Goal: Task Accomplishment & Management: Use online tool/utility

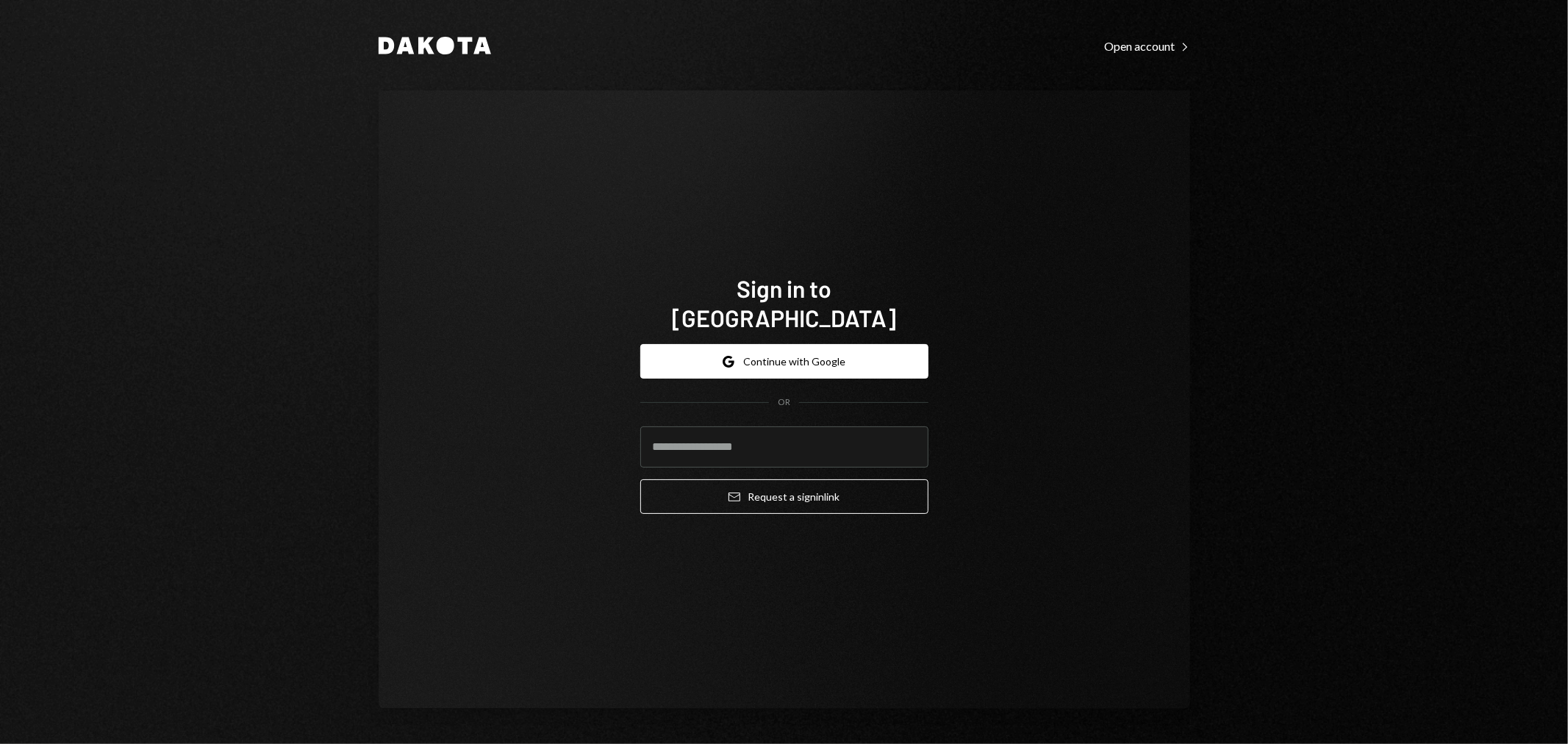
click at [1413, 266] on div "Dakota Open account Right Caret Sign in to Dakota Google Continue with Google O…" at bounding box center [784, 372] width 1568 height 744
click at [798, 442] on input "email" at bounding box center [784, 447] width 288 height 41
click at [788, 367] on form "Google Continue with Google OR Email Request a sign in link" at bounding box center [784, 428] width 288 height 170
click at [824, 346] on button "Google Continue with Google" at bounding box center [784, 361] width 288 height 35
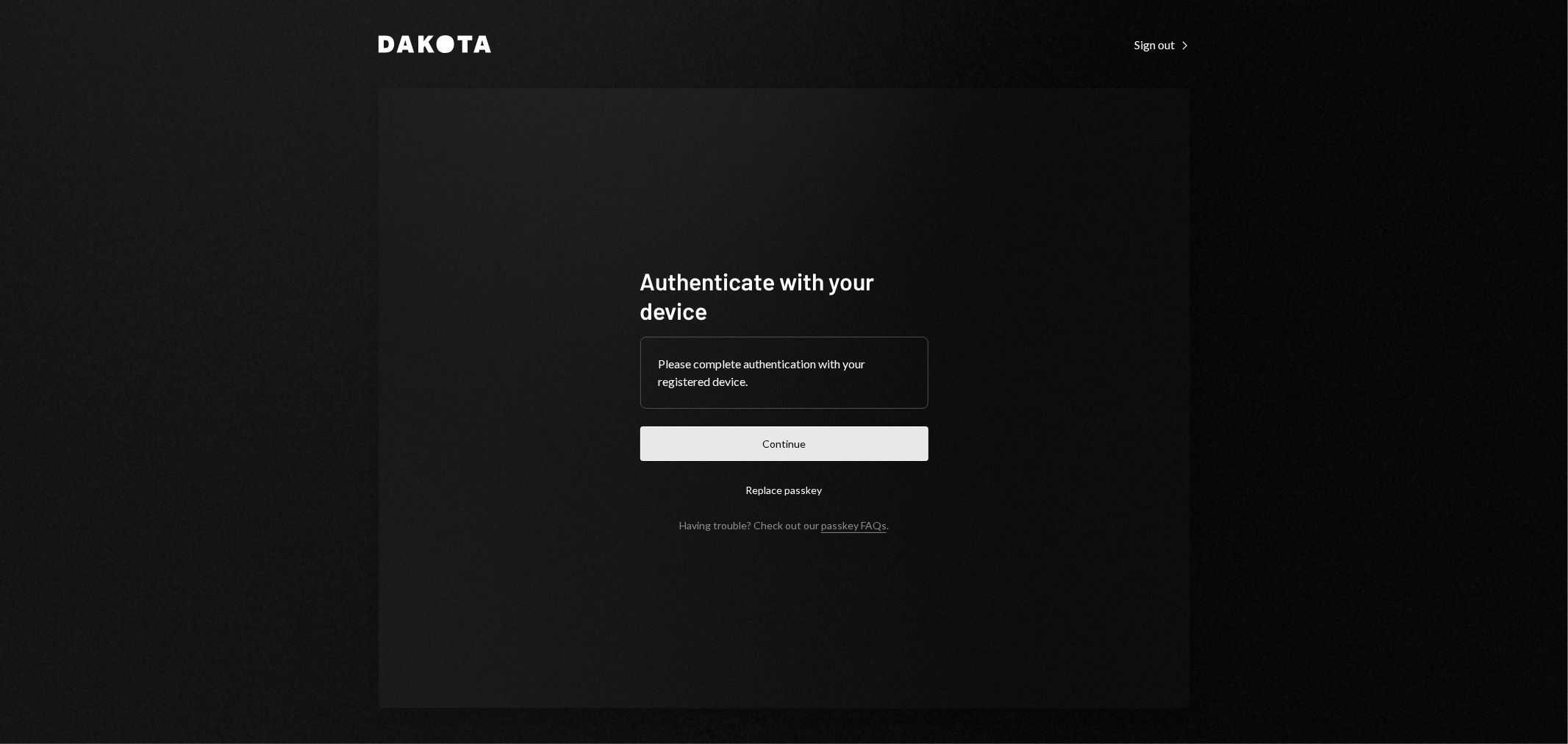
click at [799, 452] on button "Continue" at bounding box center [784, 443] width 288 height 35
click at [831, 431] on button "Continue" at bounding box center [784, 443] width 288 height 35
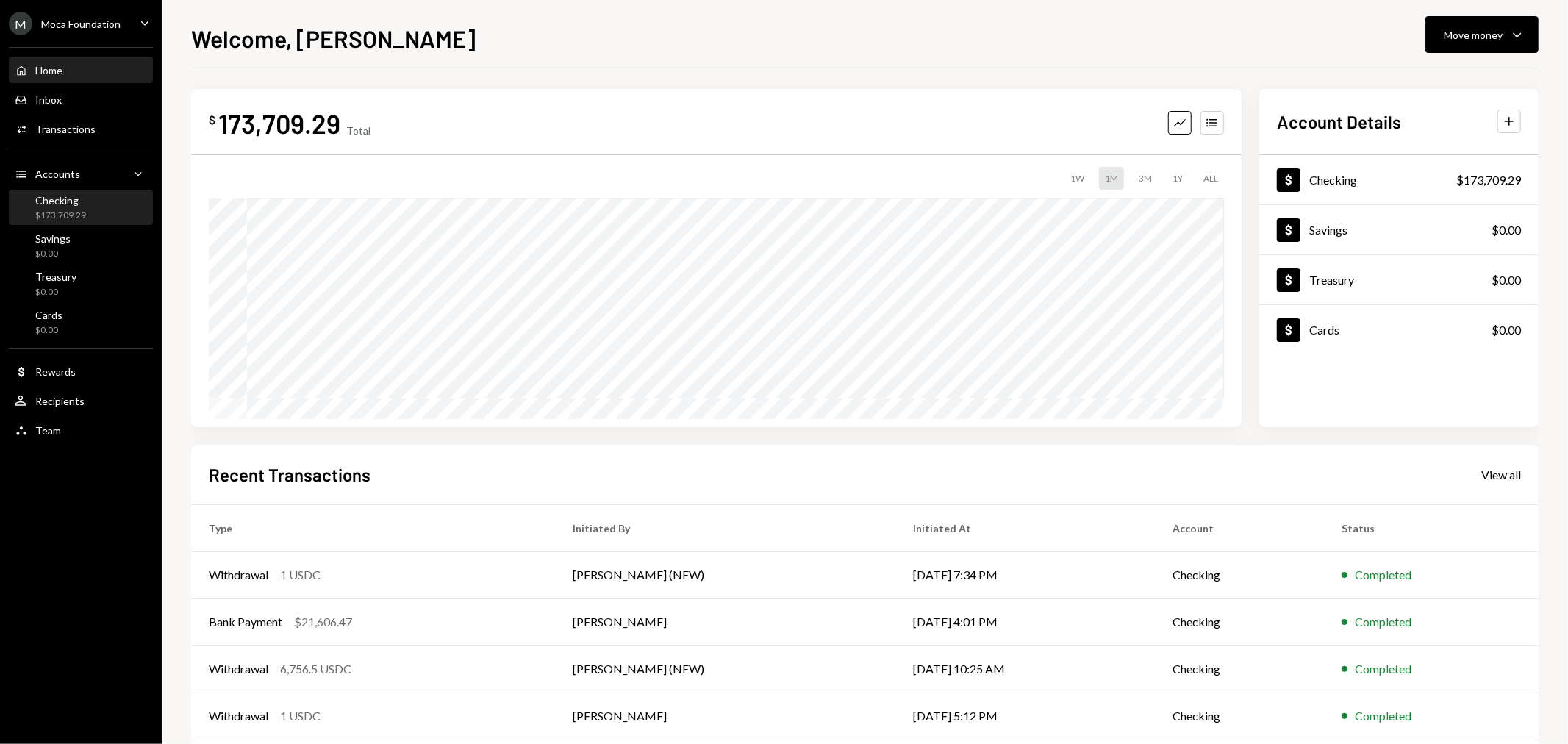
click at [56, 201] on div "Checking" at bounding box center [61, 200] width 51 height 12
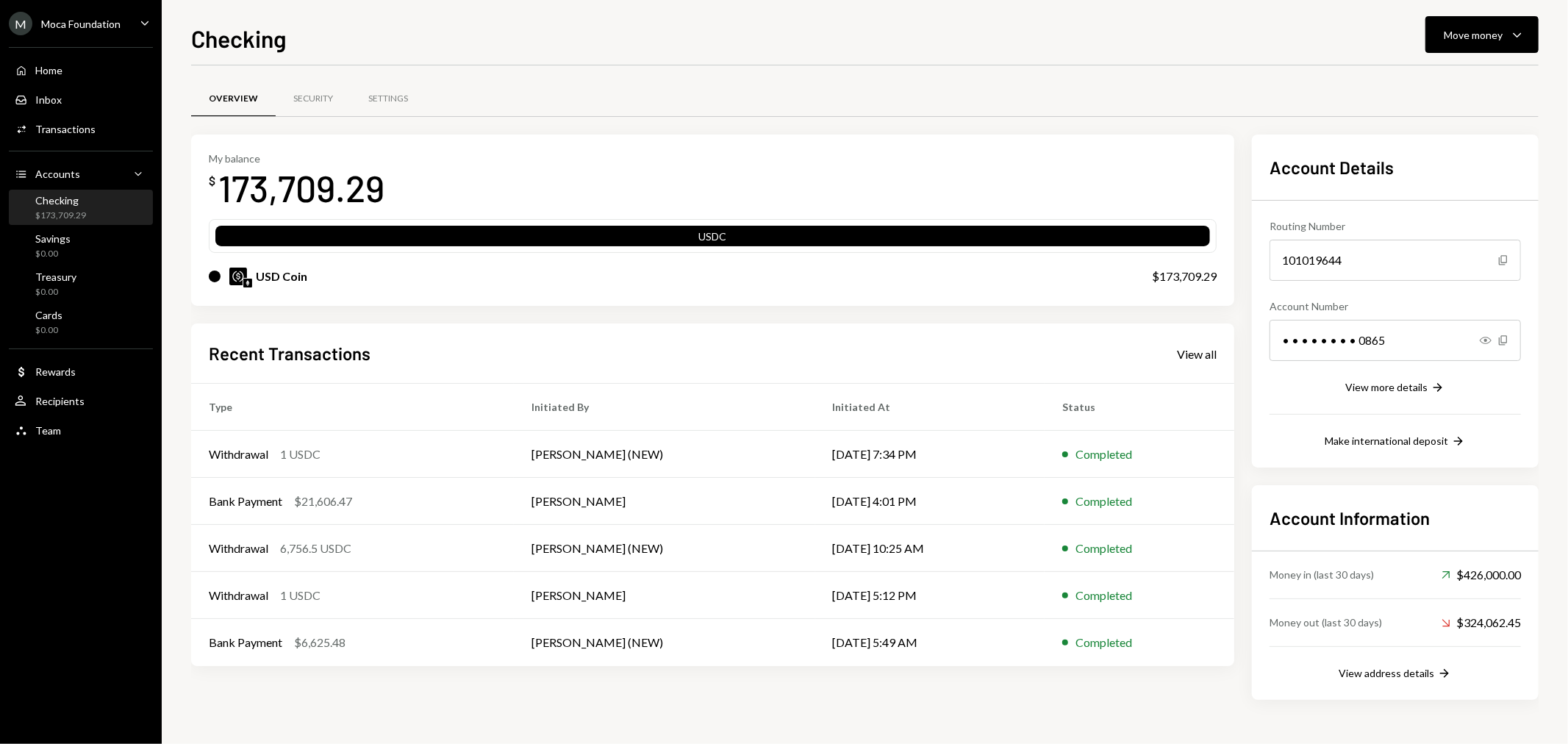
click at [100, 22] on div "Moca Foundation" at bounding box center [81, 23] width 80 height 12
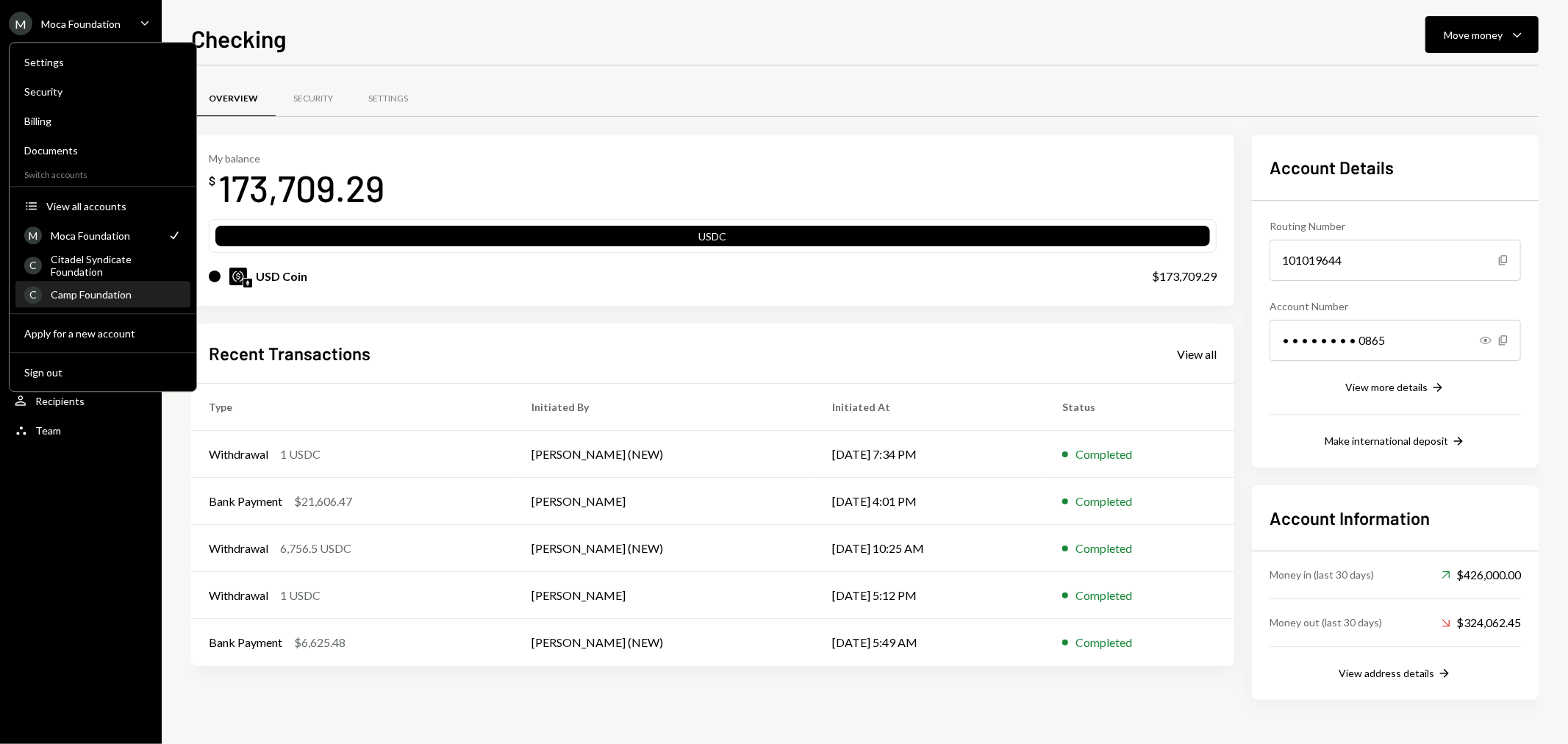
click at [85, 297] on div "Camp Foundation" at bounding box center [116, 293] width 131 height 12
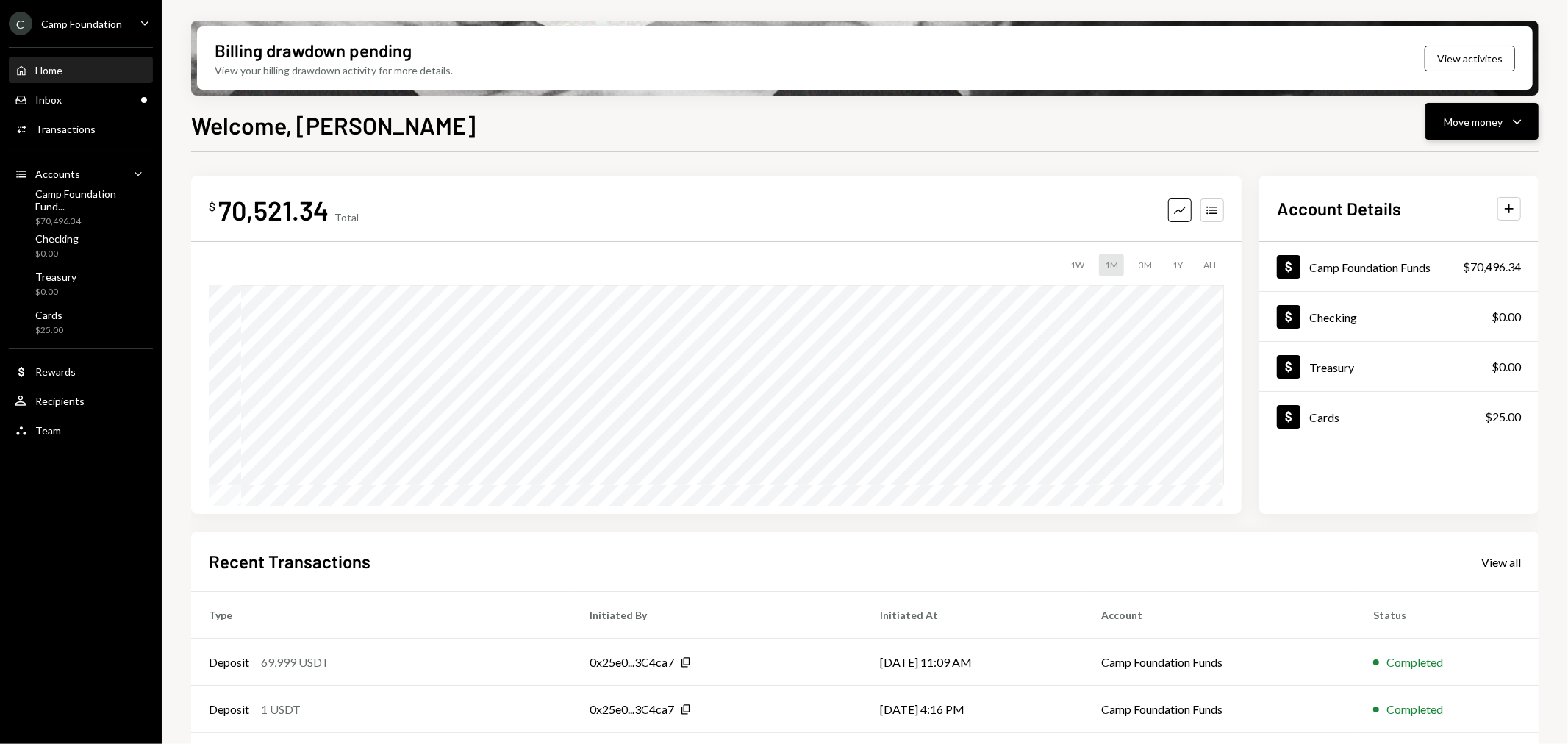
click at [1486, 118] on div "Move money" at bounding box center [1473, 122] width 59 height 15
click at [82, 89] on div "Inbox Inbox" at bounding box center [81, 99] width 132 height 25
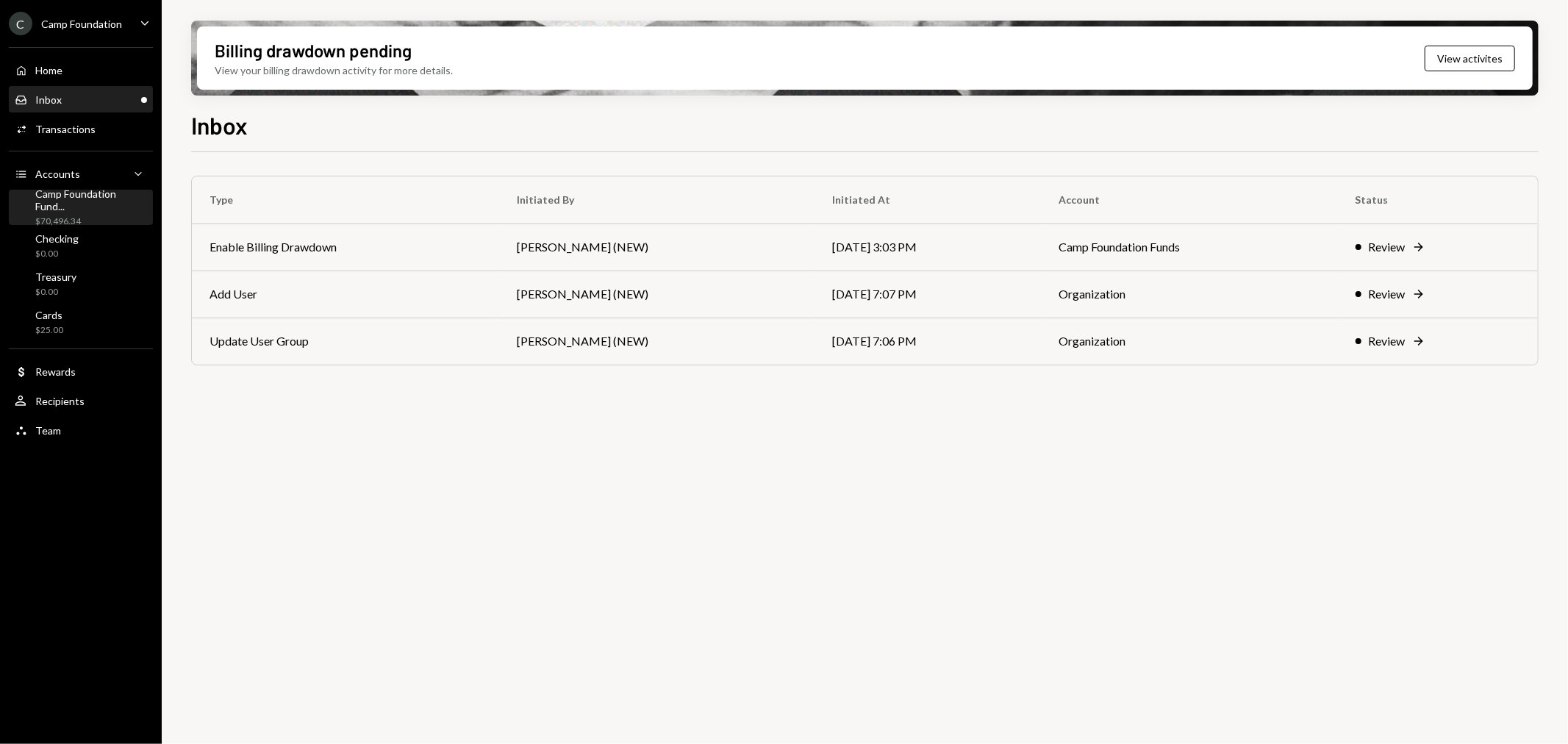
click at [71, 200] on div "Camp Foundation Fund..." at bounding box center [91, 200] width 112 height 25
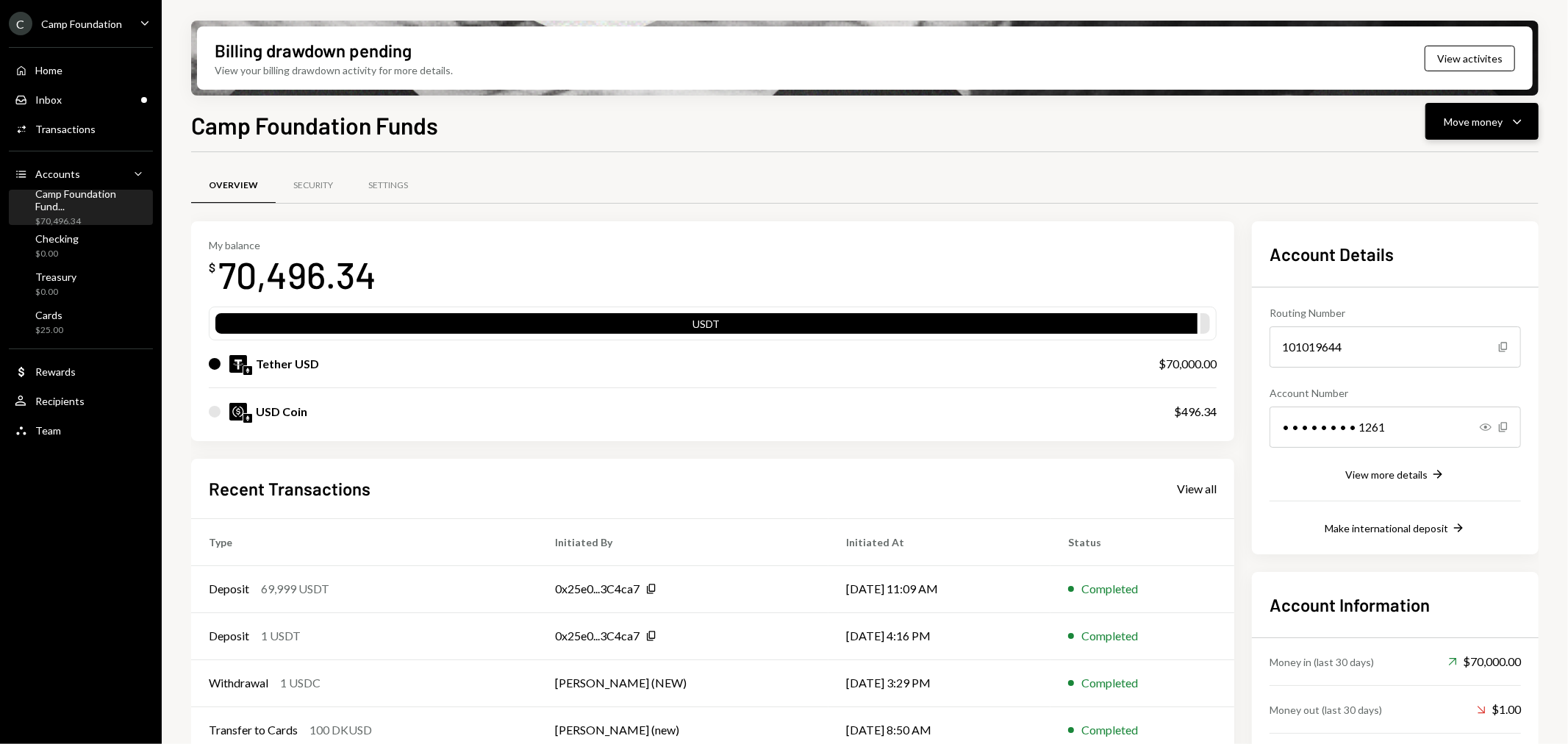
click at [1505, 125] on div "Move money Caret Down" at bounding box center [1483, 121] width 77 height 18
click at [1469, 269] on div "Swap stablecoins" at bounding box center [1471, 276] width 108 height 15
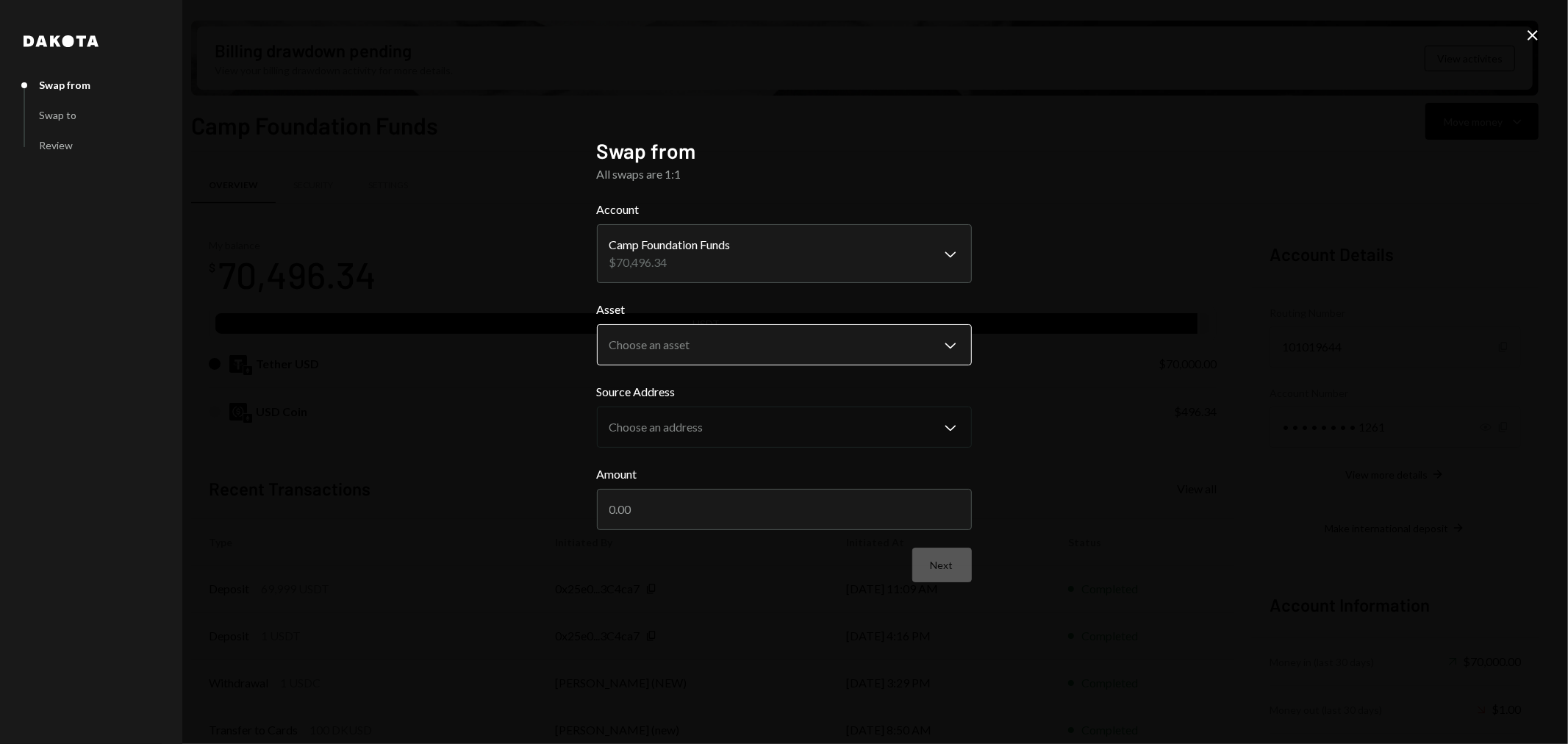
click at [689, 341] on body "C Camp Foundation Caret Down Home Home Inbox Inbox Activities Transactions Acco…" at bounding box center [784, 372] width 1568 height 744
select select "****"
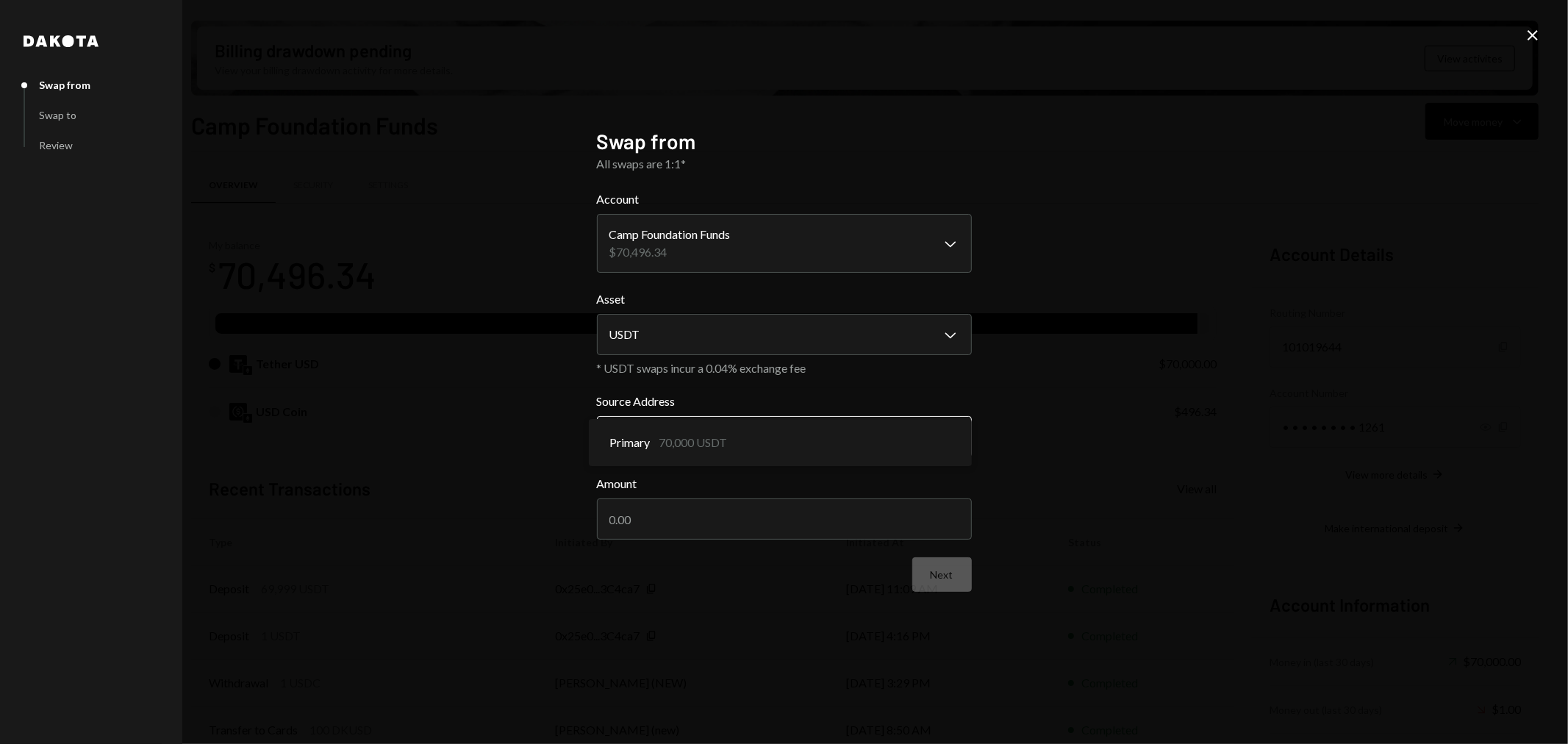
click at [701, 435] on body "C Camp Foundation Caret Down Home Home Inbox Inbox Activities Transactions Acco…" at bounding box center [784, 372] width 1568 height 744
click at [707, 526] on input "Amount" at bounding box center [784, 519] width 375 height 41
click at [806, 610] on div "**********" at bounding box center [784, 372] width 375 height 487
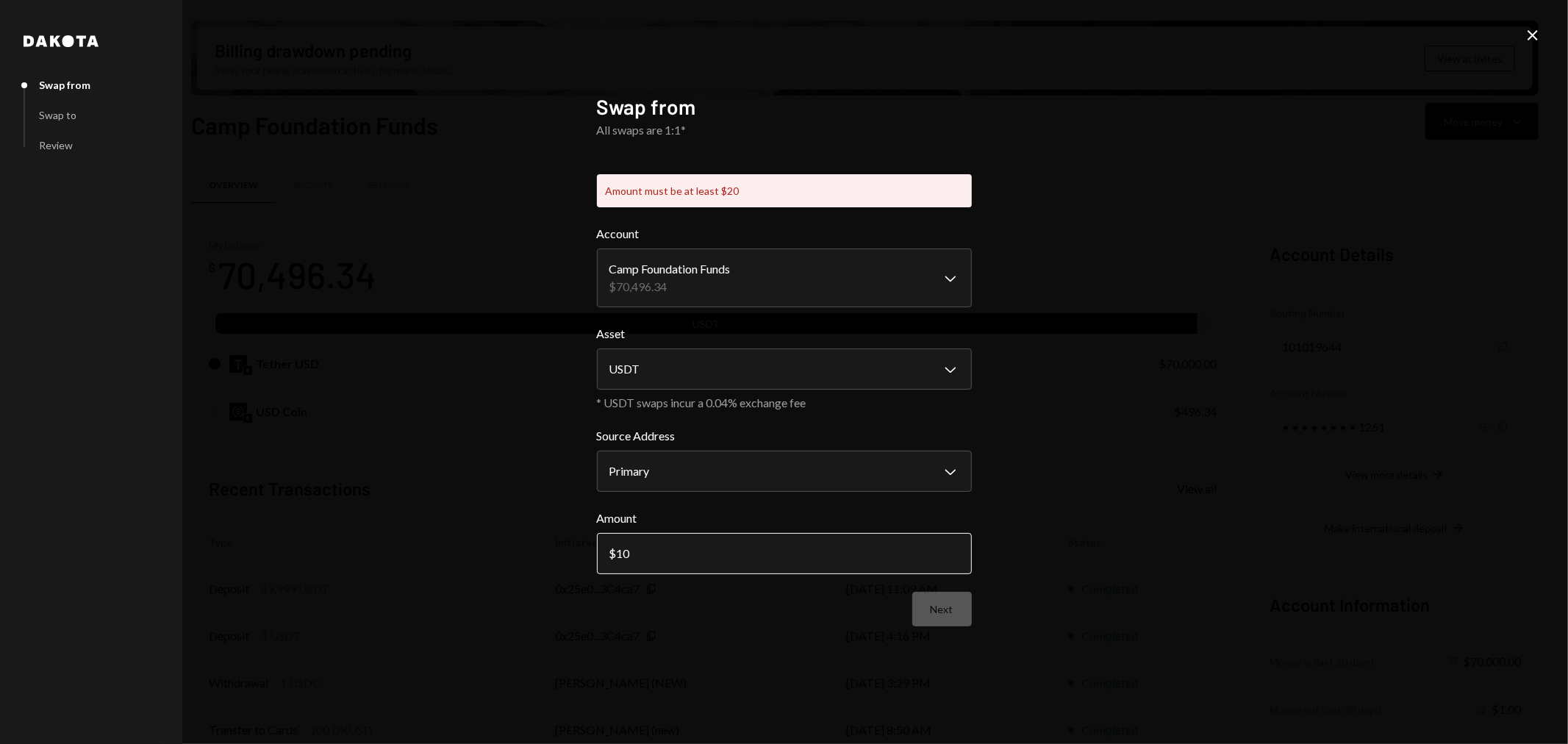
click at [708, 555] on input "10" at bounding box center [784, 554] width 375 height 41
type input "1"
type input "20"
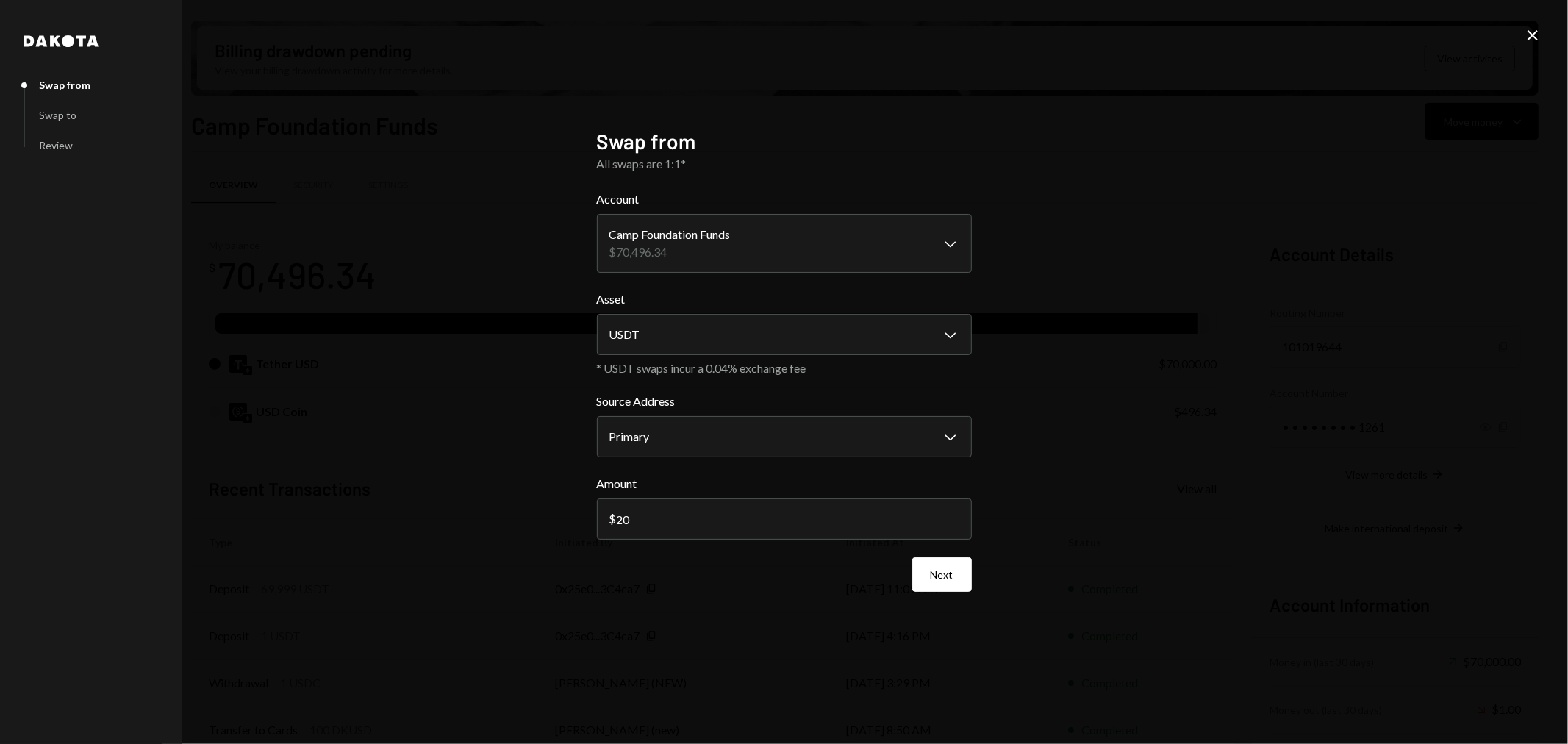
click at [824, 643] on div "**********" at bounding box center [784, 372] width 1568 height 744
click at [949, 571] on button "Next" at bounding box center [942, 574] width 60 height 35
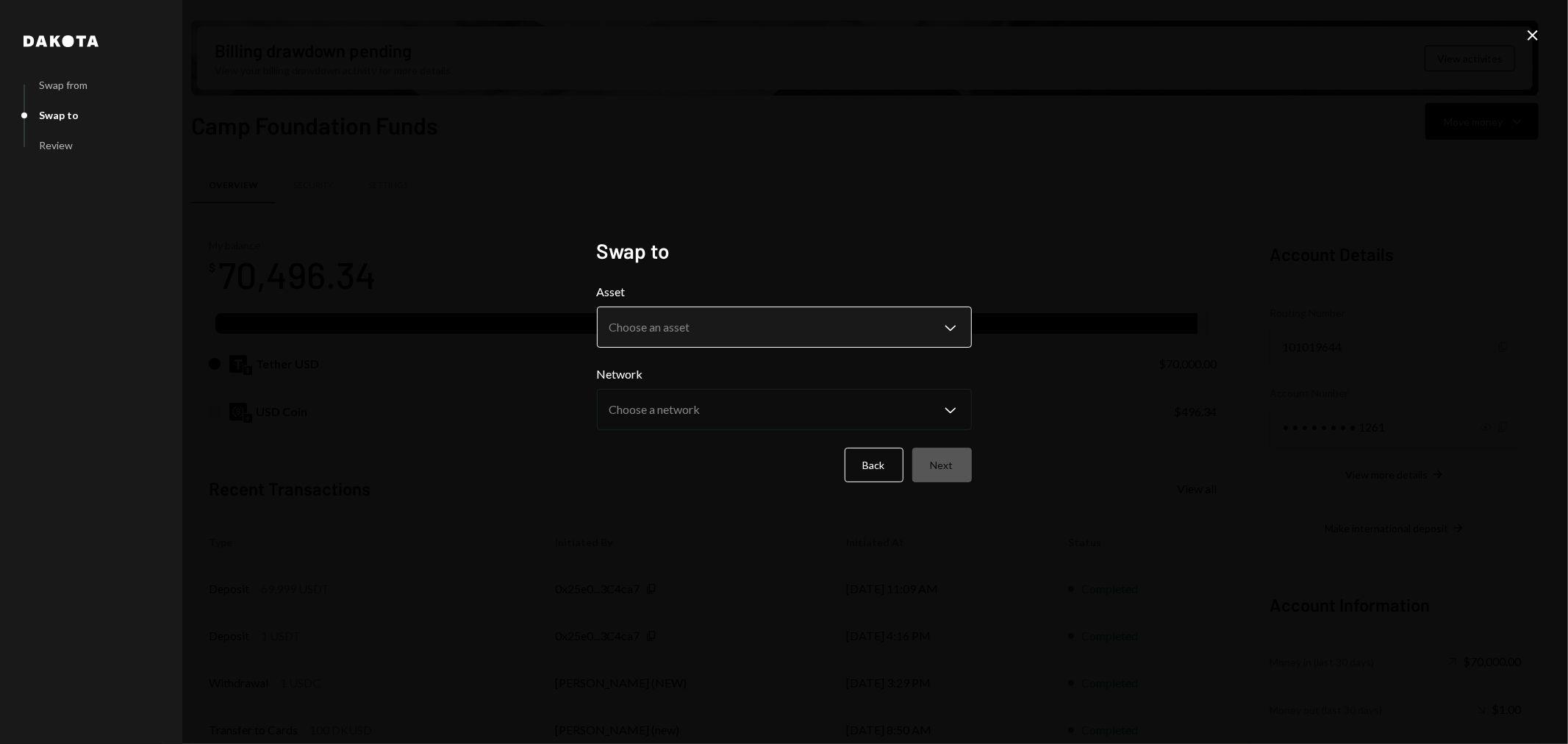
click at [793, 331] on body "C Camp Foundation Caret Down Home Home Inbox Inbox Activities Transactions Acco…" at bounding box center [784, 372] width 1568 height 744
select select "****"
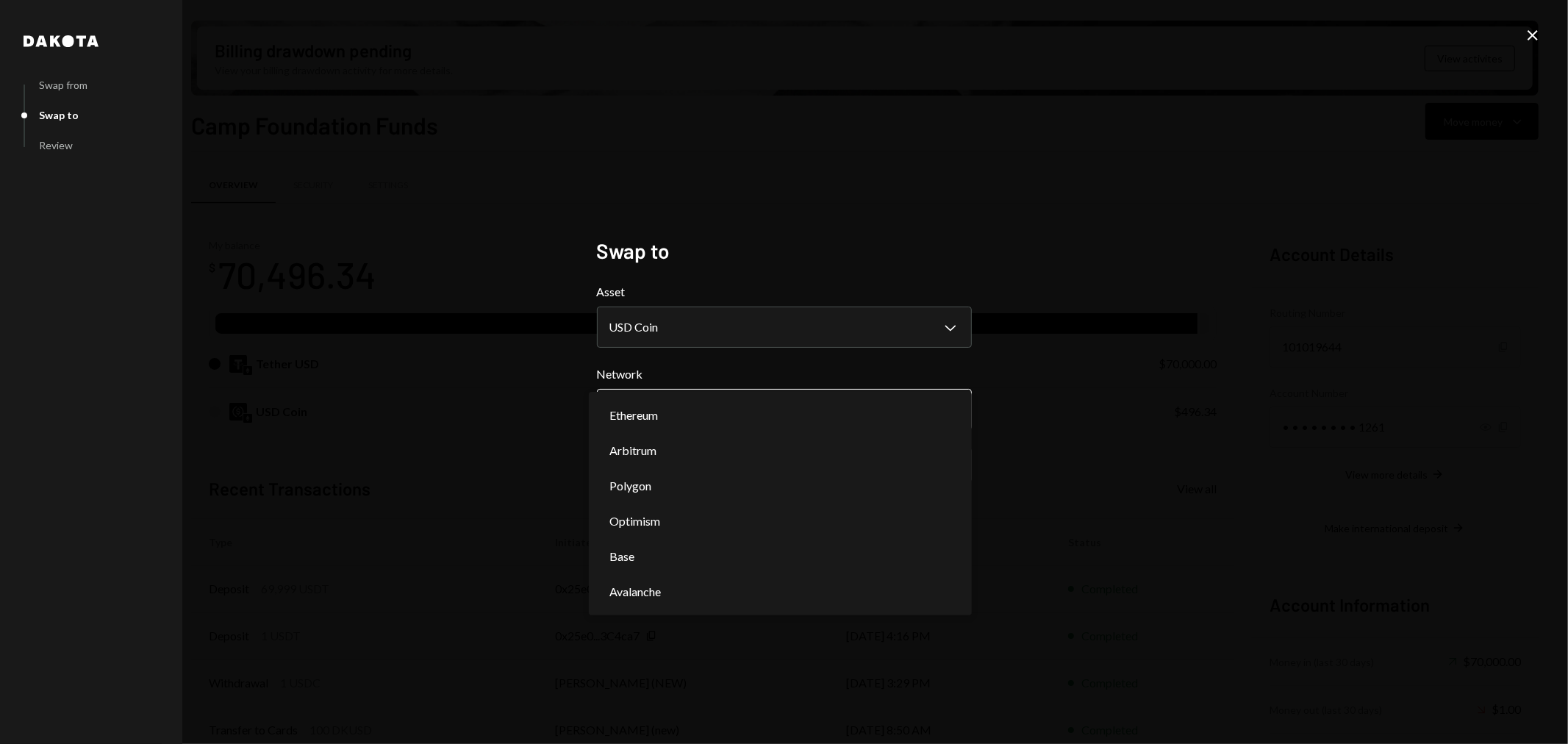
click at [732, 414] on body "C Camp Foundation Caret Down Home Home Inbox Inbox Activities Transactions Acco…" at bounding box center [784, 372] width 1568 height 744
select select "**********"
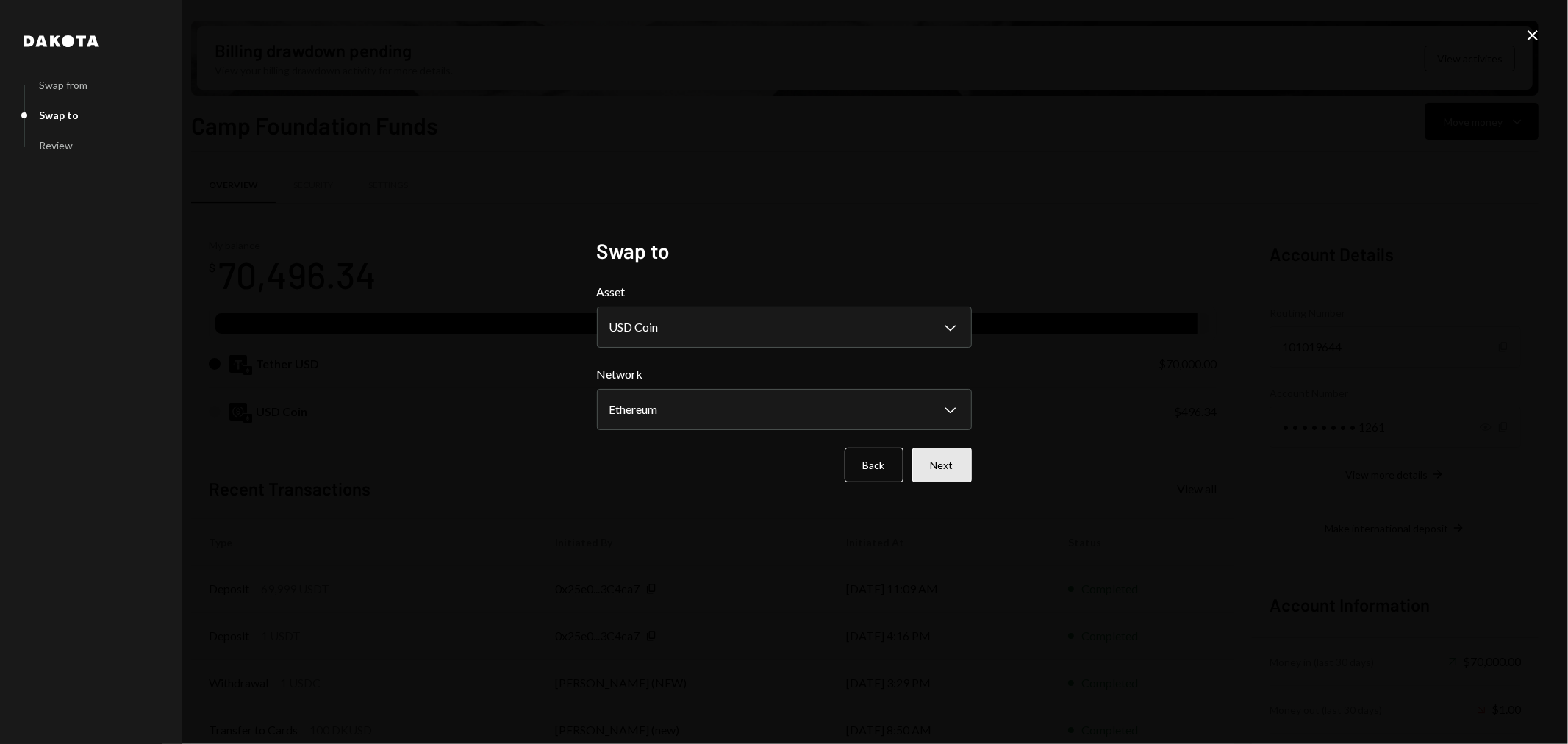
click at [953, 468] on button "Next" at bounding box center [942, 465] width 60 height 35
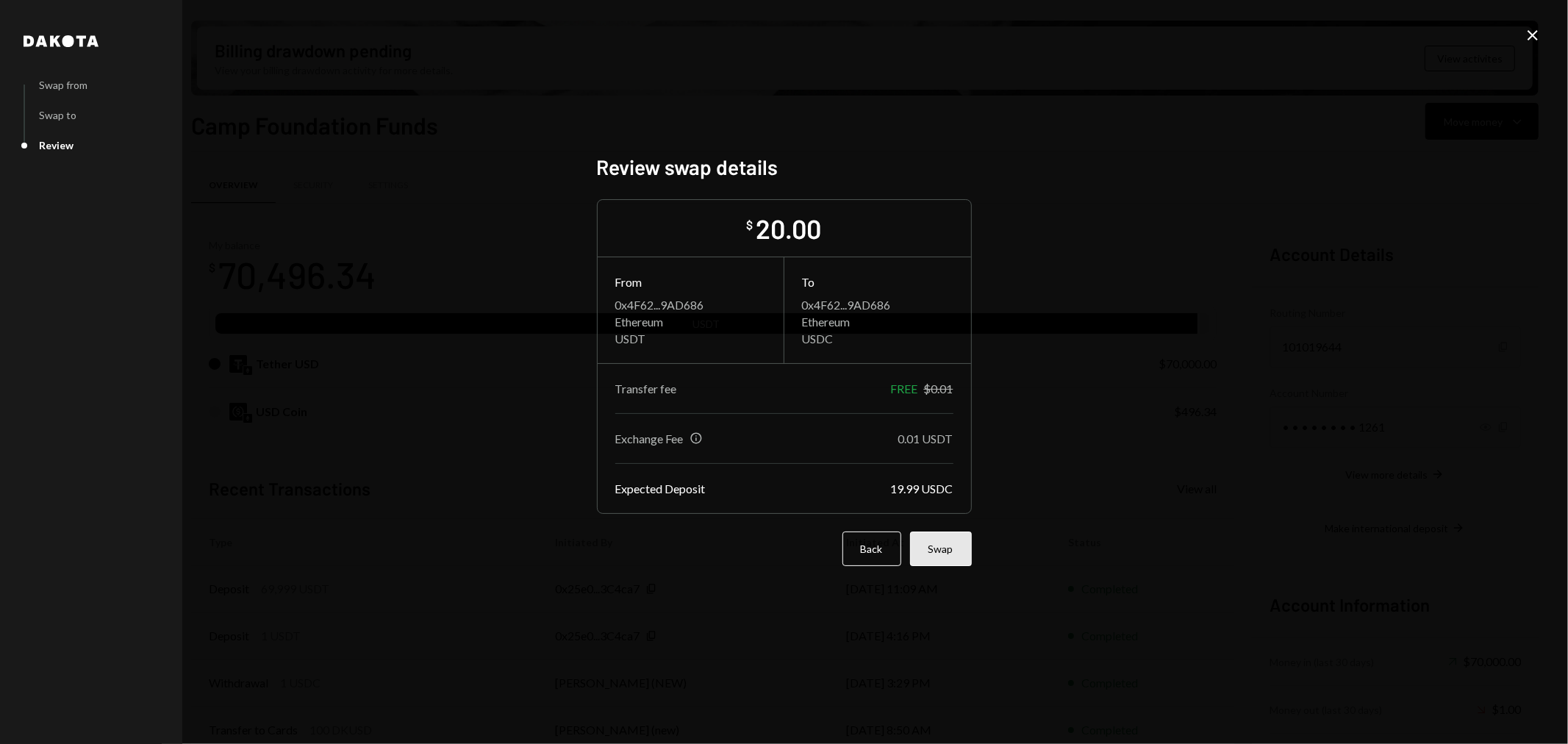
click at [946, 546] on button "Swap" at bounding box center [941, 548] width 62 height 35
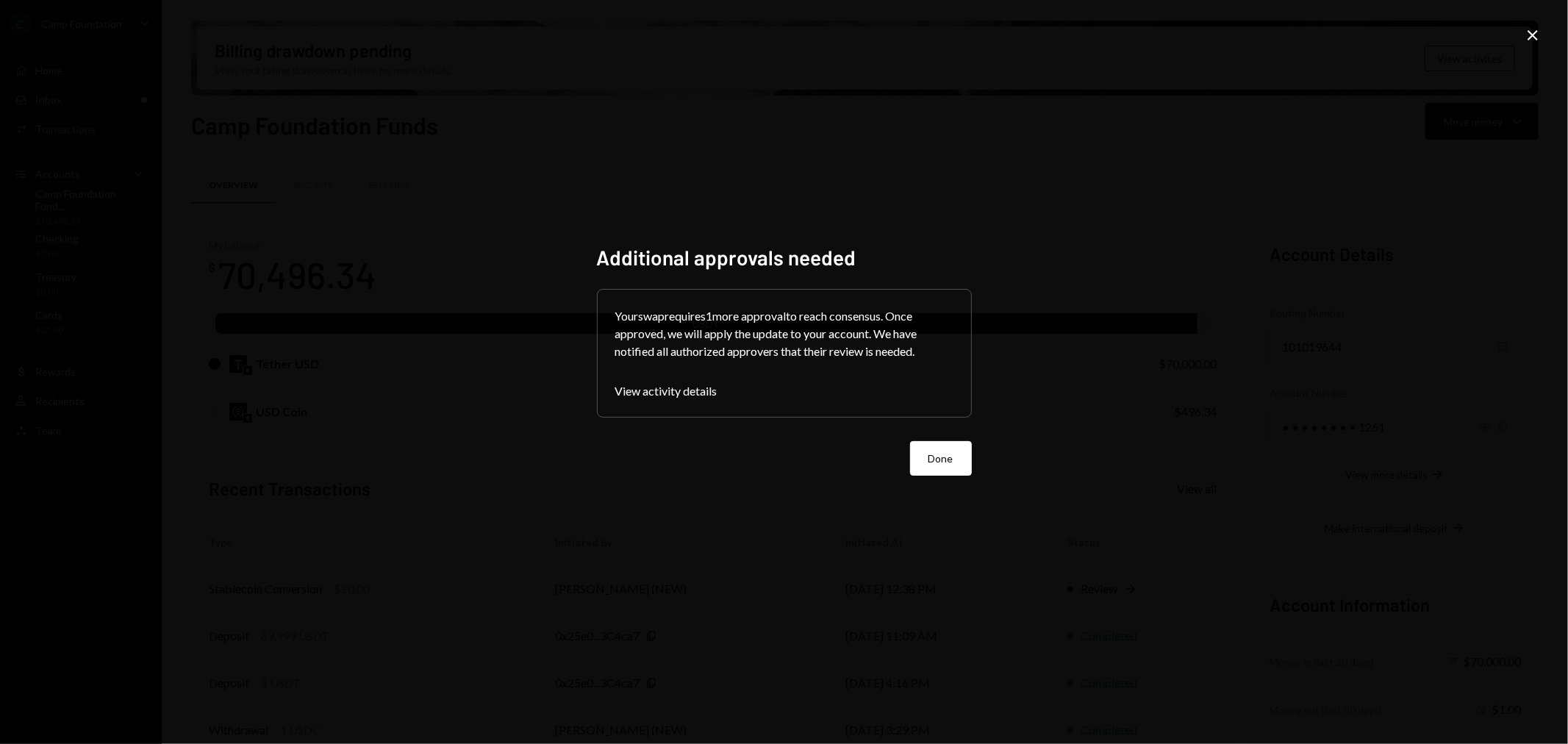
drag, startPoint x: 966, startPoint y: 456, endPoint x: 958, endPoint y: 464, distance: 11.3
click at [966, 456] on button "Done" at bounding box center [941, 458] width 62 height 35
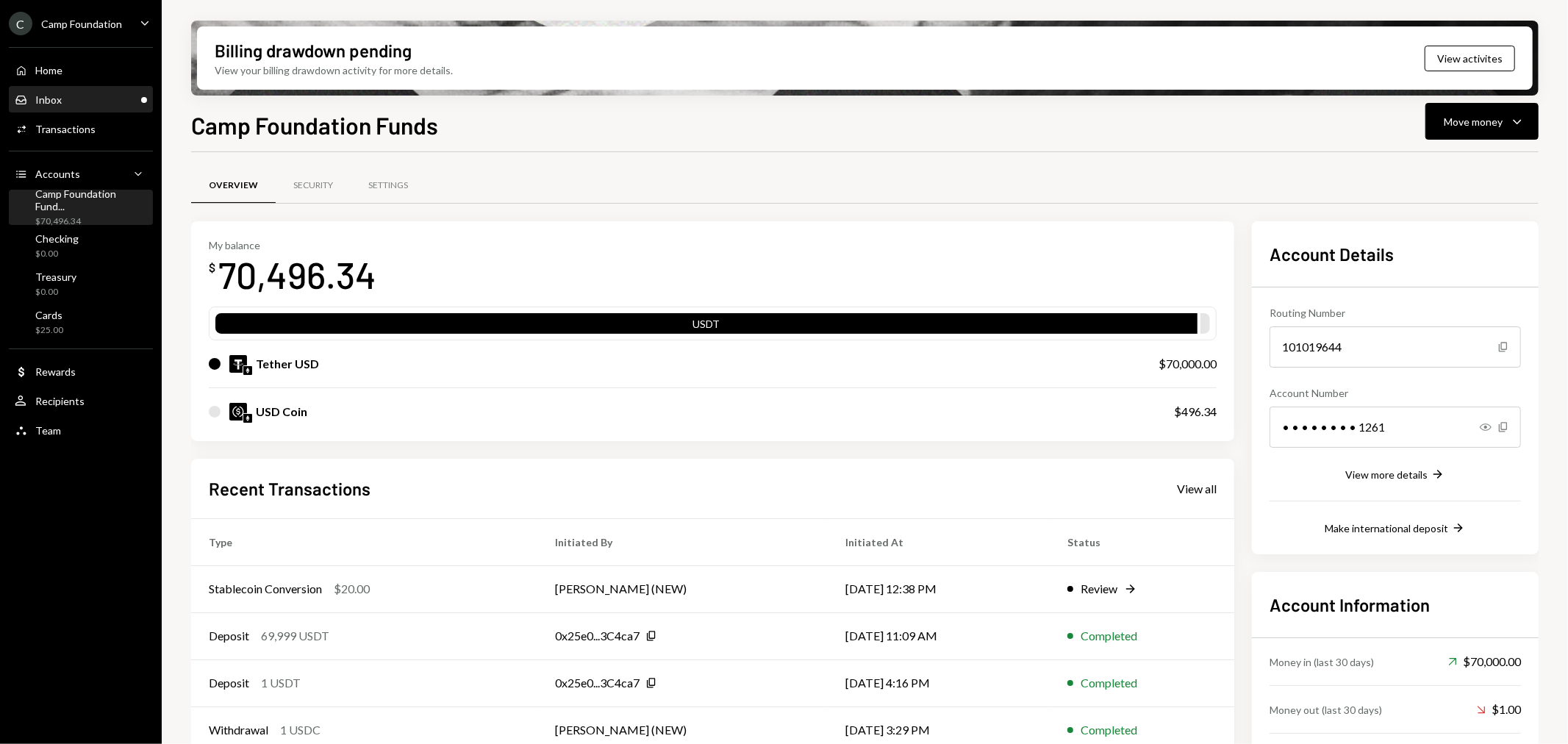
click at [123, 104] on div "Inbox Inbox" at bounding box center [81, 100] width 132 height 13
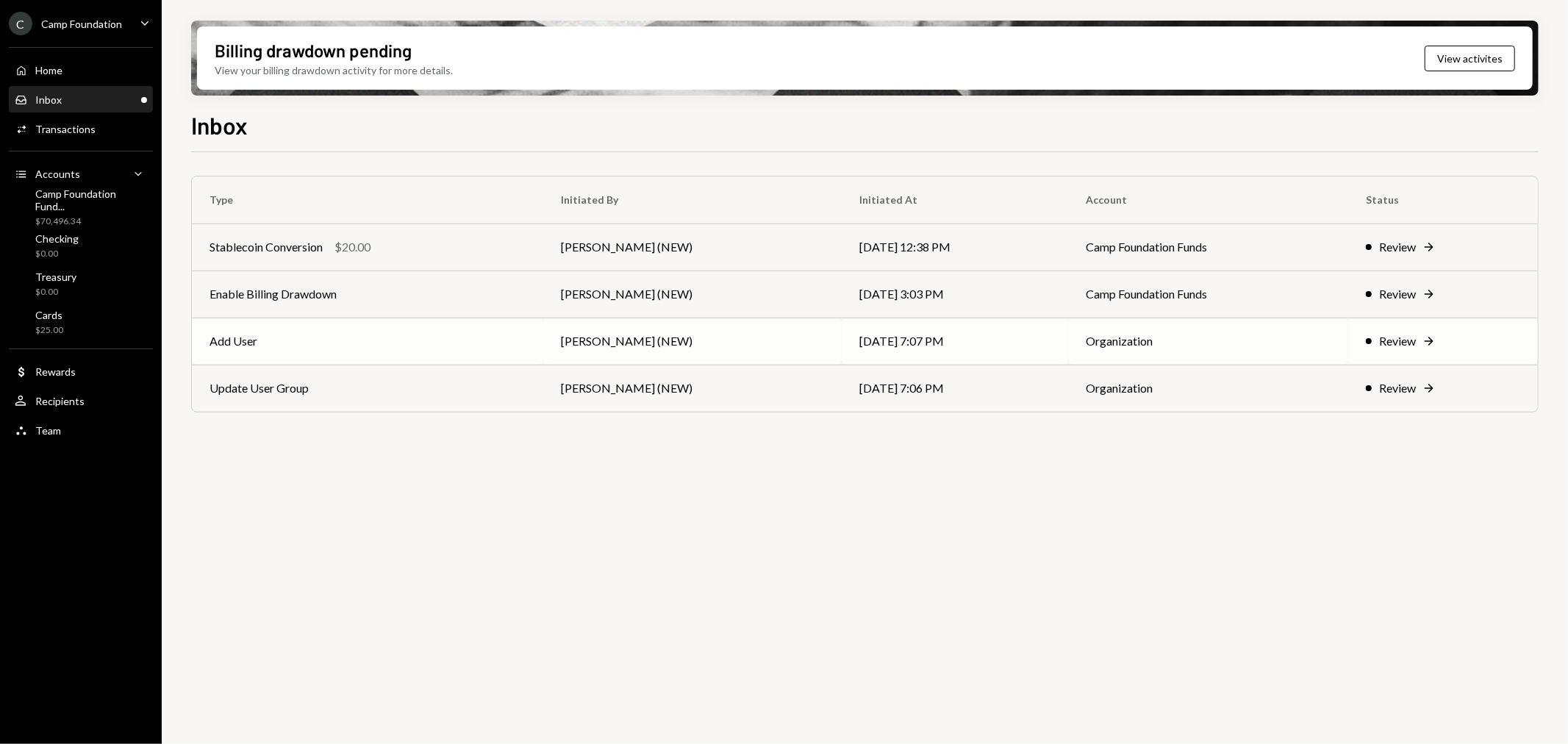
click at [259, 342] on td "Add User" at bounding box center [367, 341] width 351 height 47
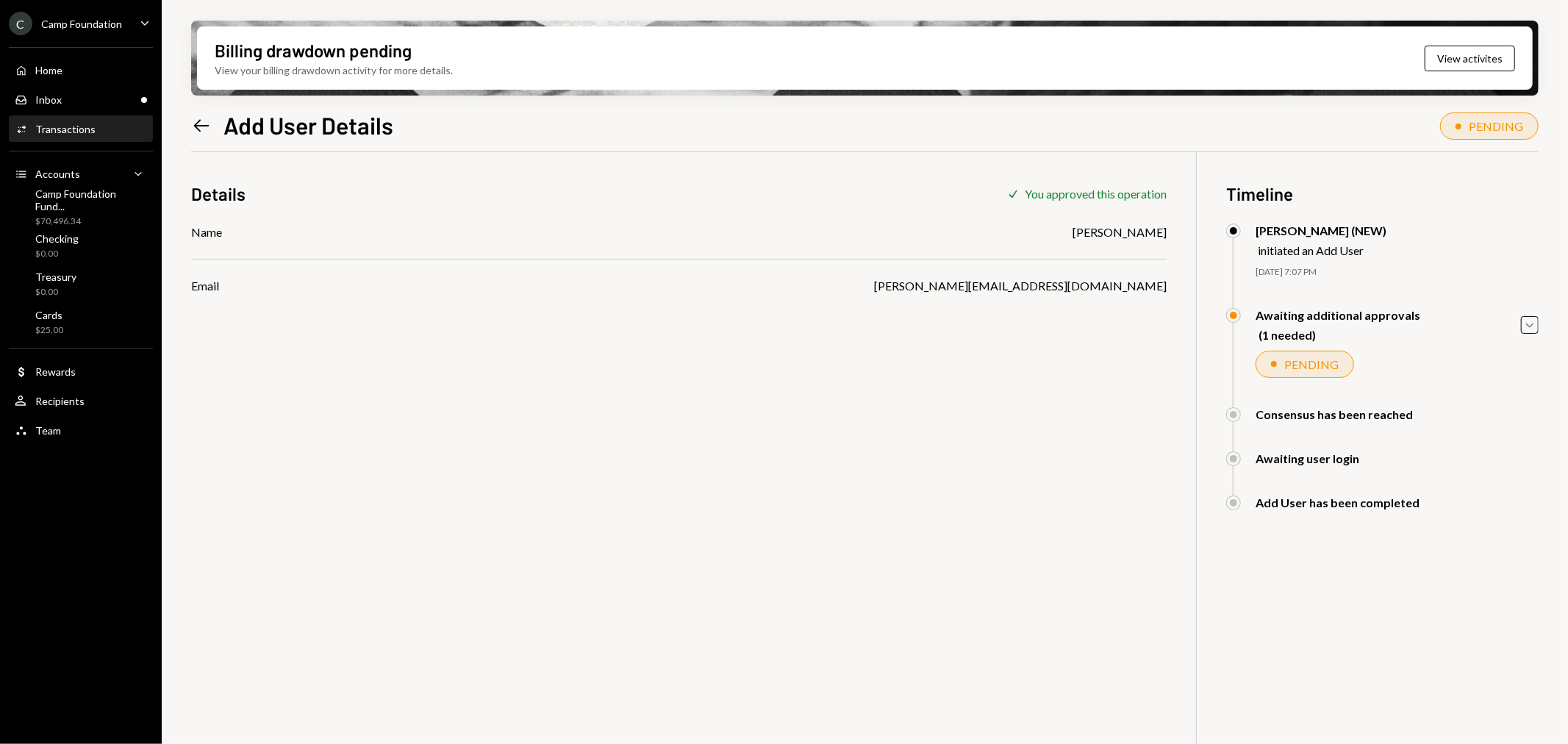
click at [202, 126] on icon at bounding box center [202, 125] width 15 height 12
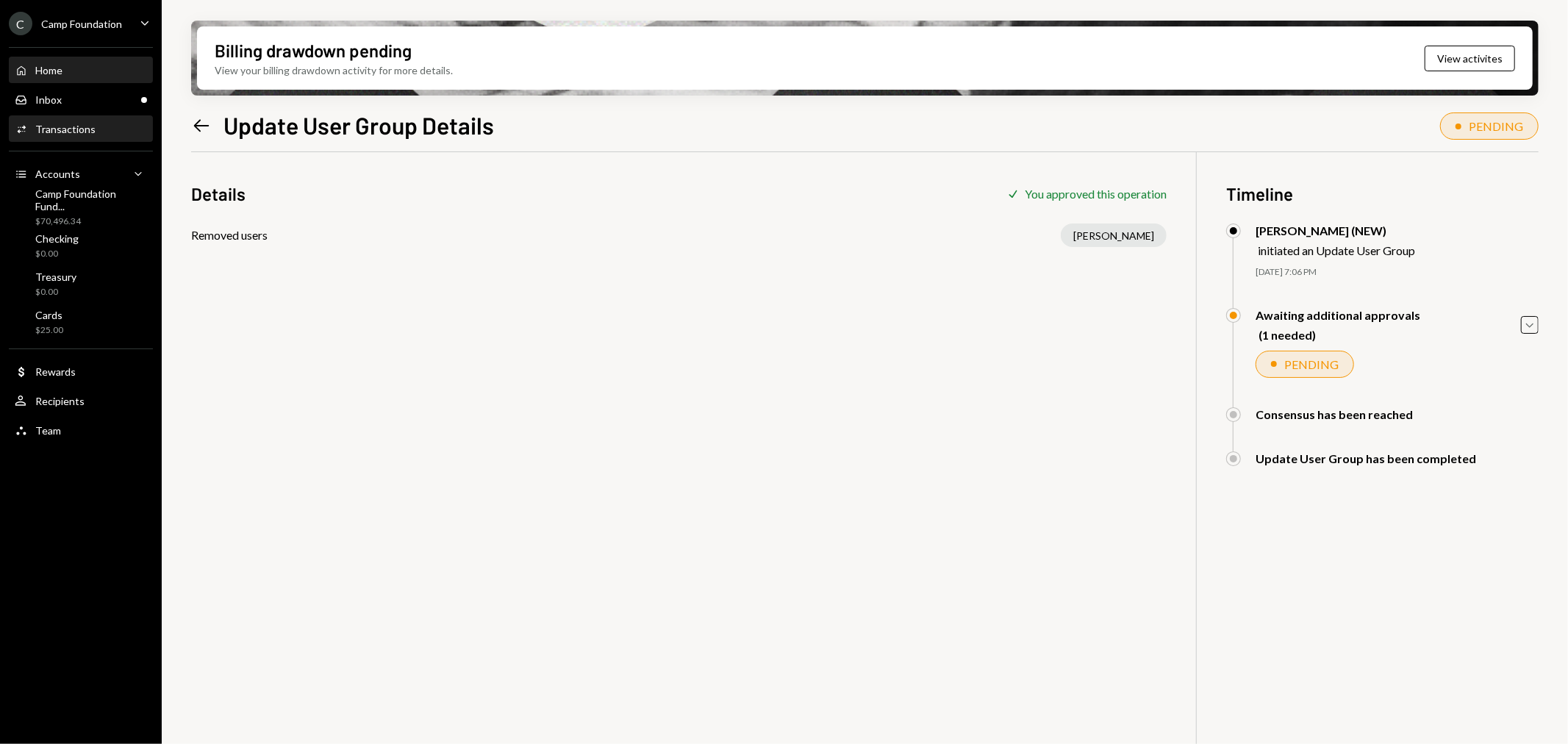
click at [77, 69] on div "Home Home" at bounding box center [81, 70] width 132 height 13
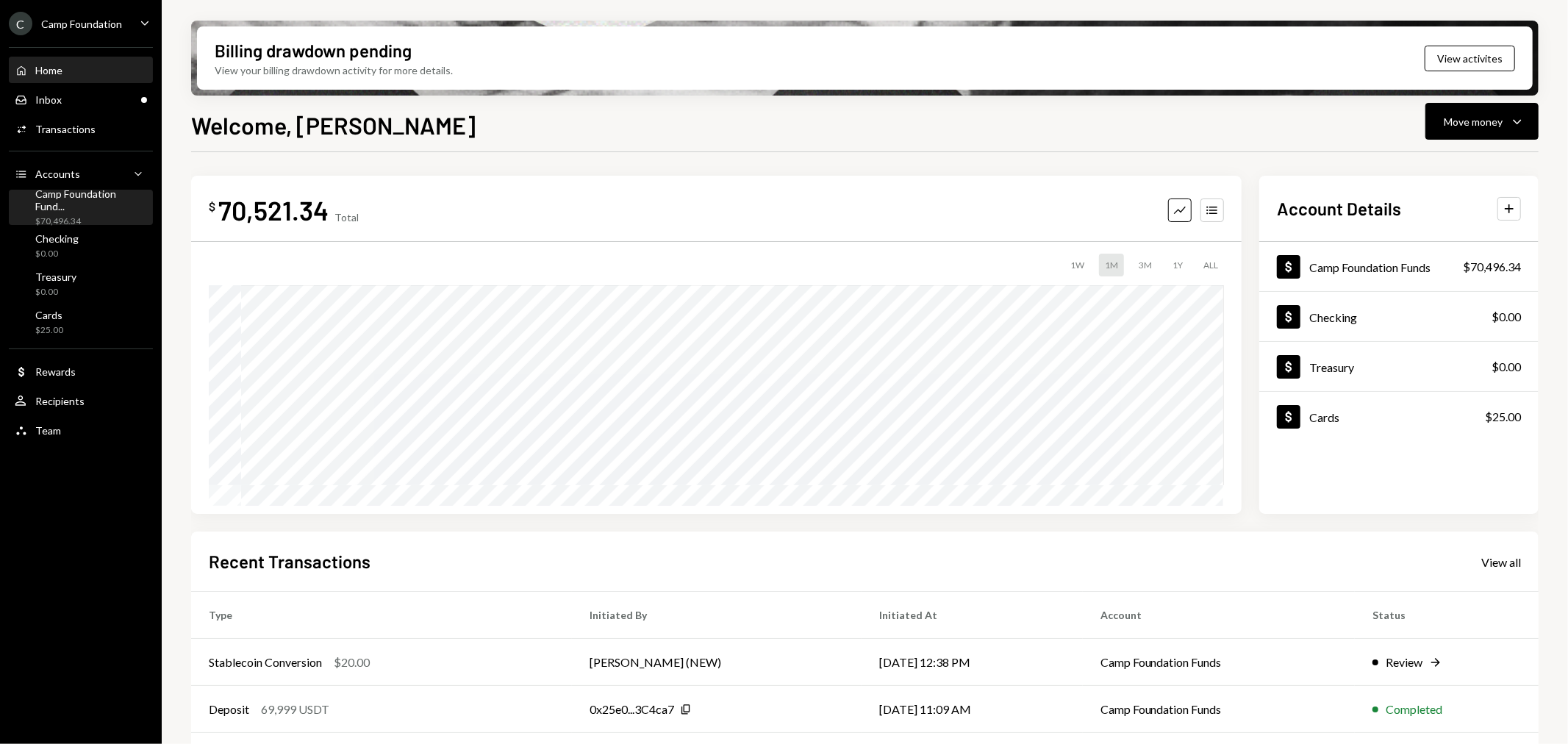
click at [83, 201] on div "Camp Foundation Fund..." at bounding box center [91, 200] width 112 height 25
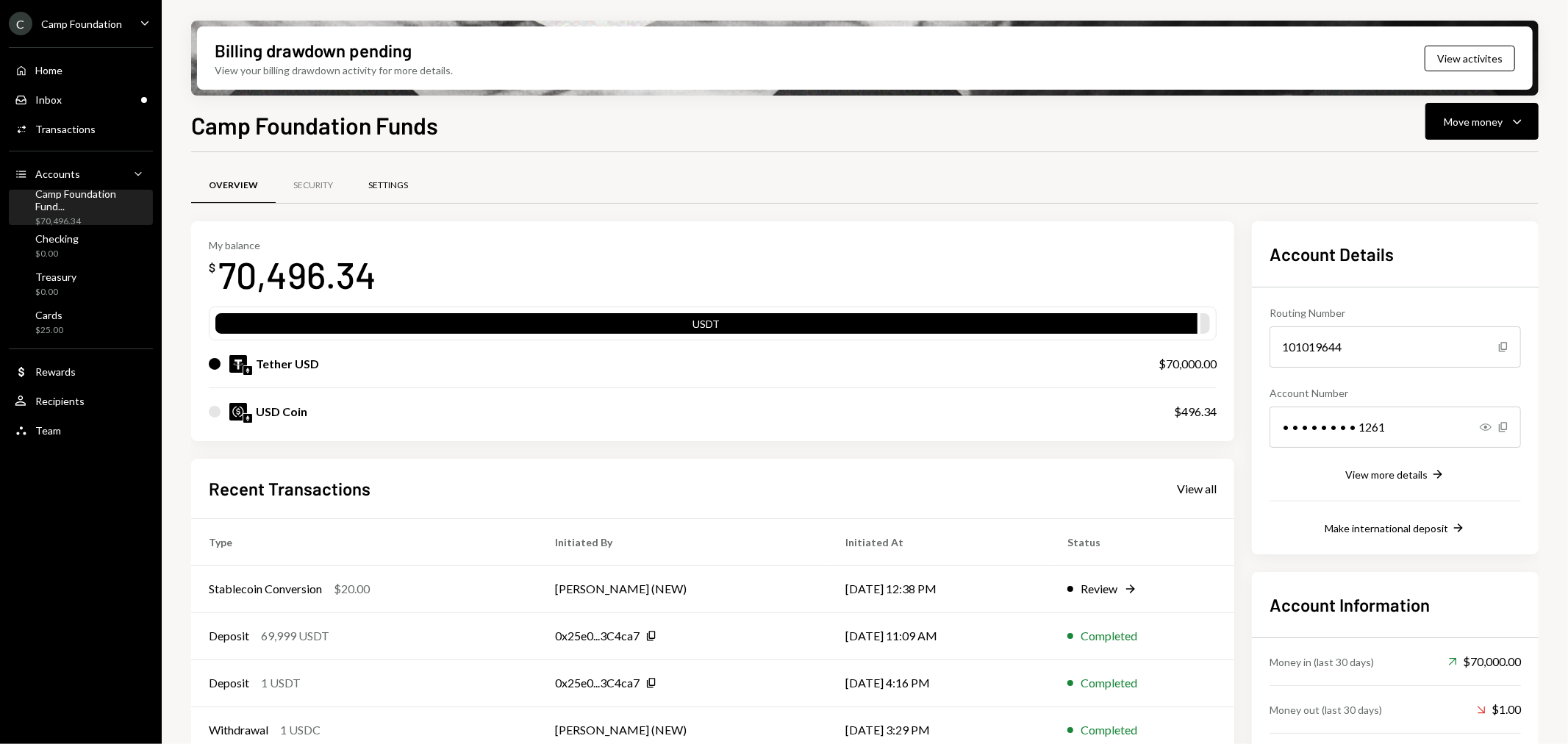
click at [411, 177] on div "Settings" at bounding box center [388, 186] width 75 height 36
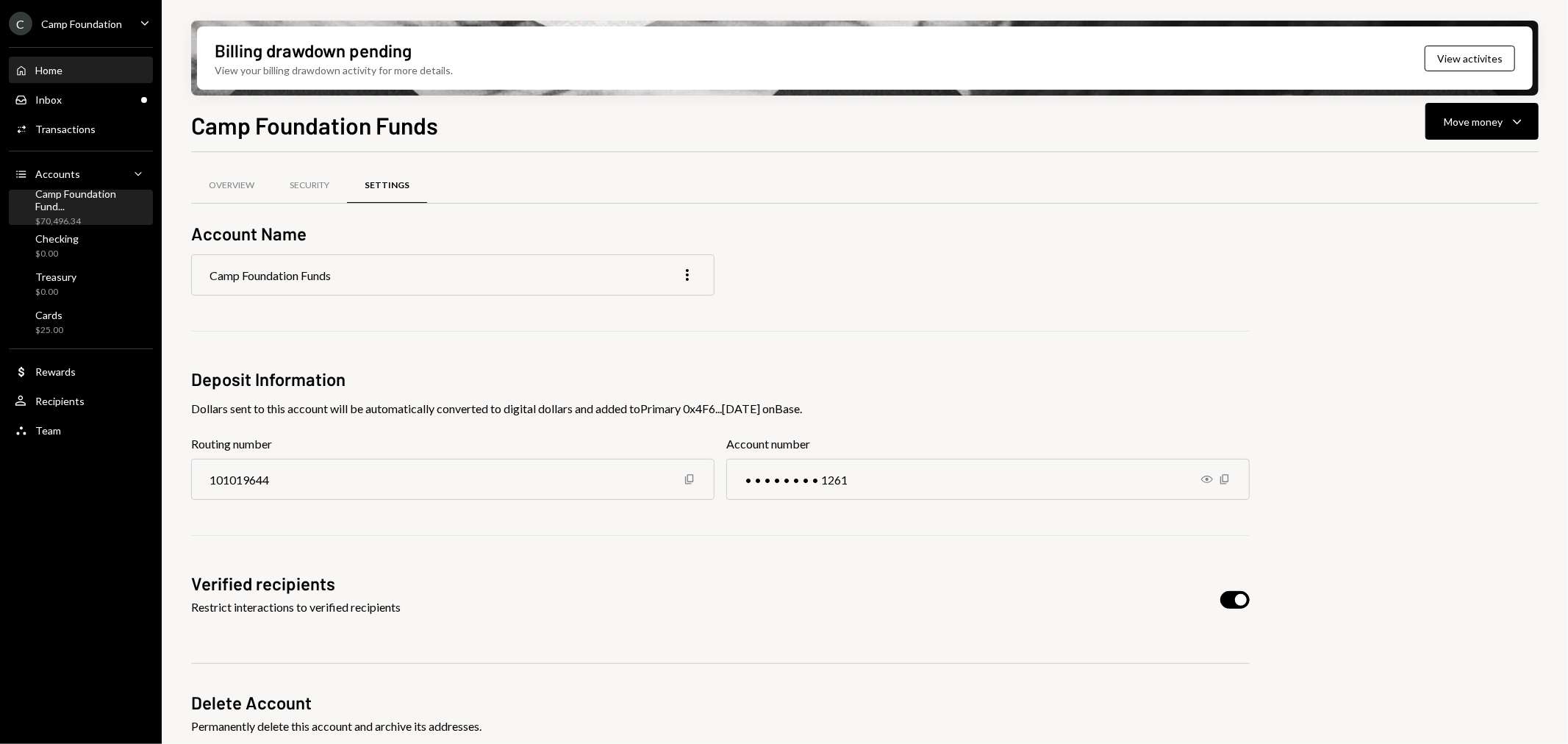
click at [77, 62] on div "Home Home" at bounding box center [81, 70] width 132 height 25
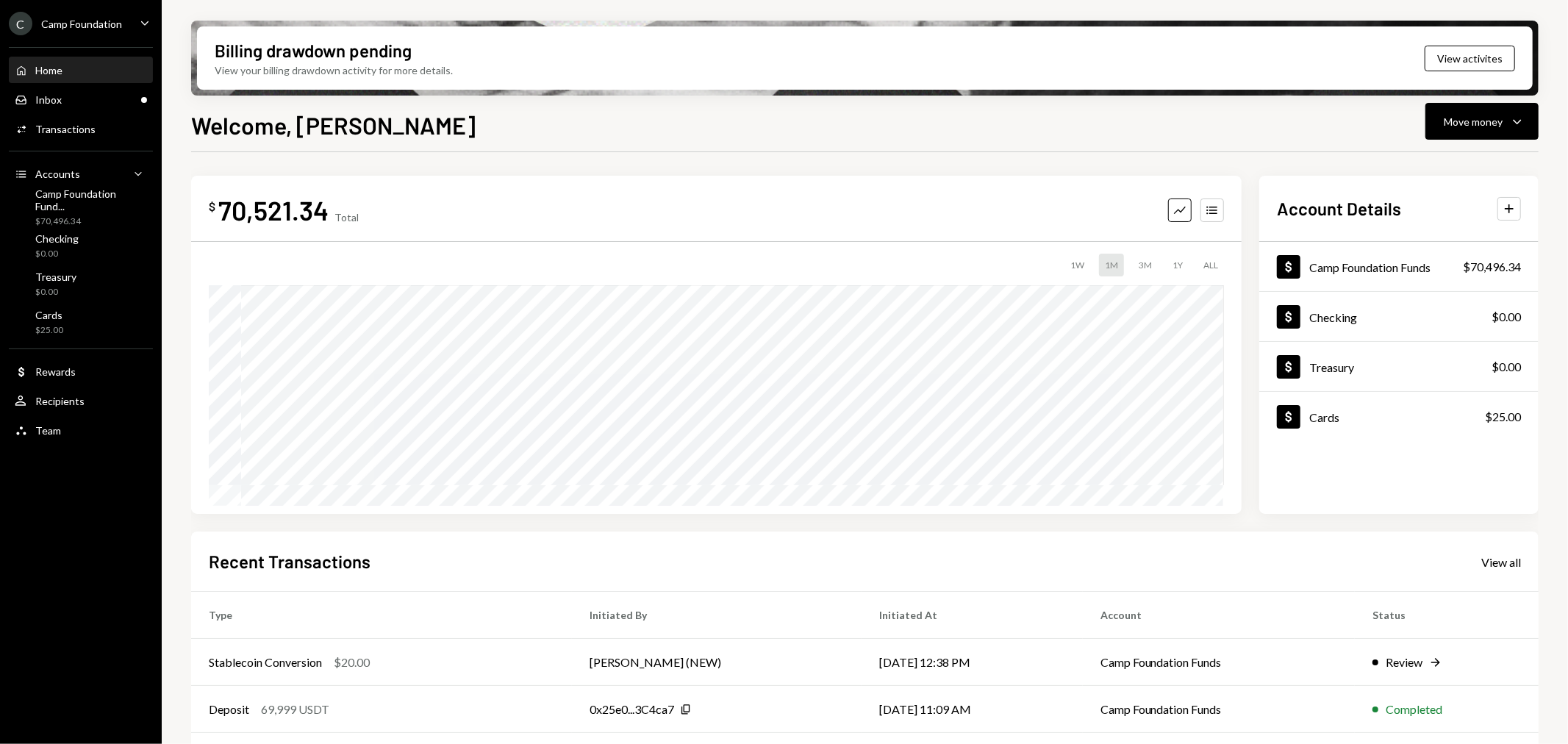
click at [111, 9] on ul "C Camp Foundation Caret Down Home Home Inbox Inbox Activities Transactions Acco…" at bounding box center [81, 223] width 162 height 446
click at [103, 29] on div "Camp Foundation" at bounding box center [82, 23] width 81 height 12
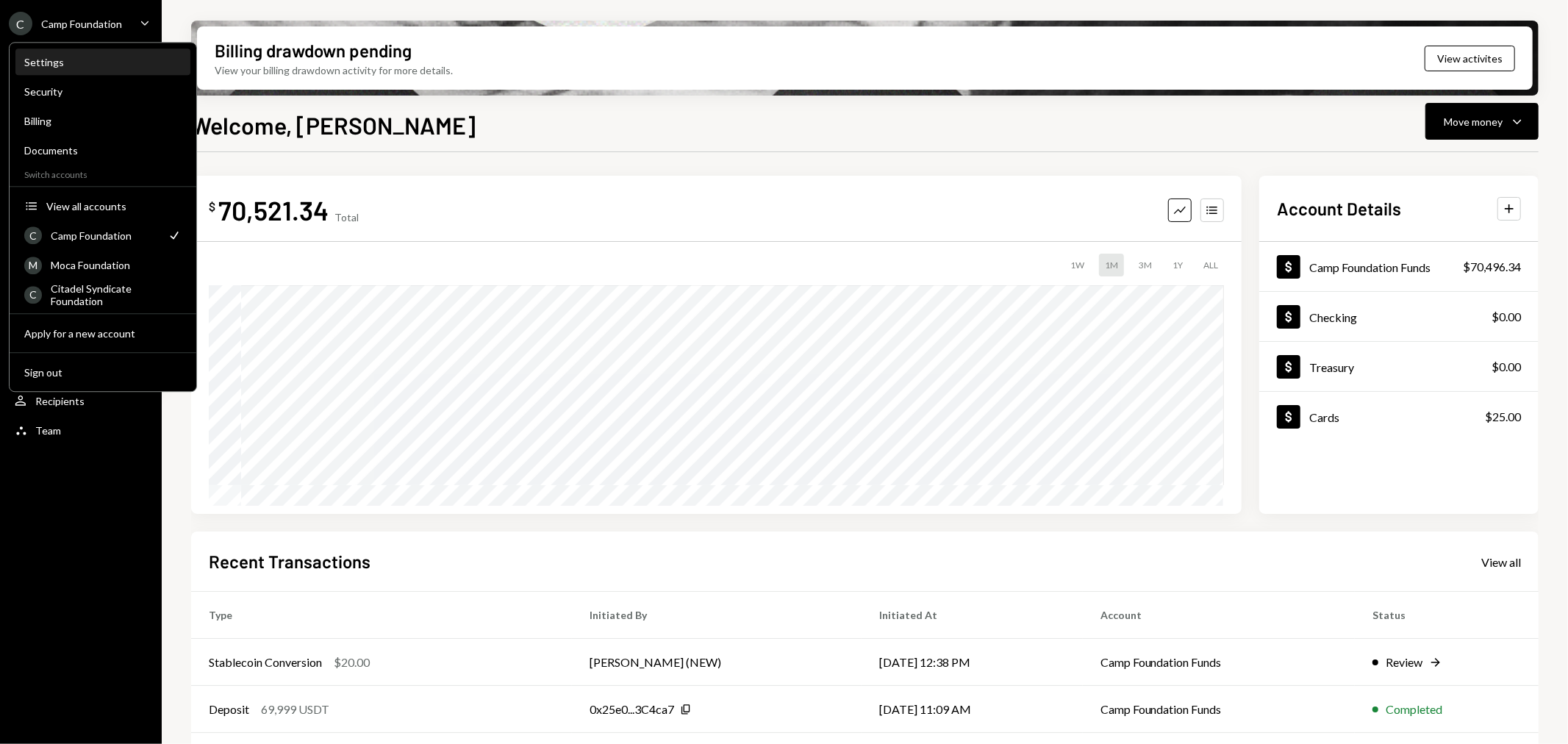
click at [86, 60] on div "Settings" at bounding box center [103, 62] width 157 height 12
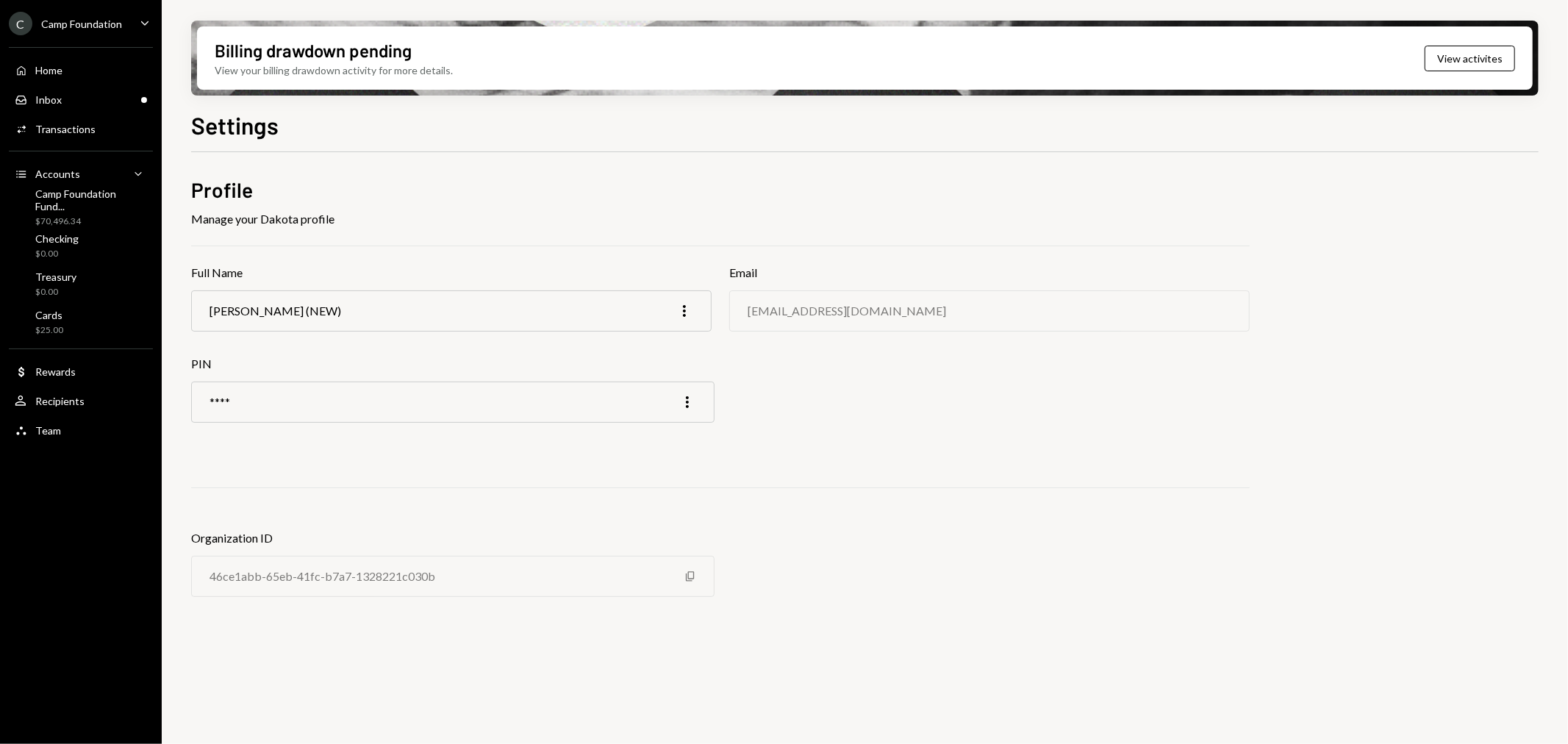
click at [101, 12] on div "C Camp Foundation" at bounding box center [65, 23] width 113 height 23
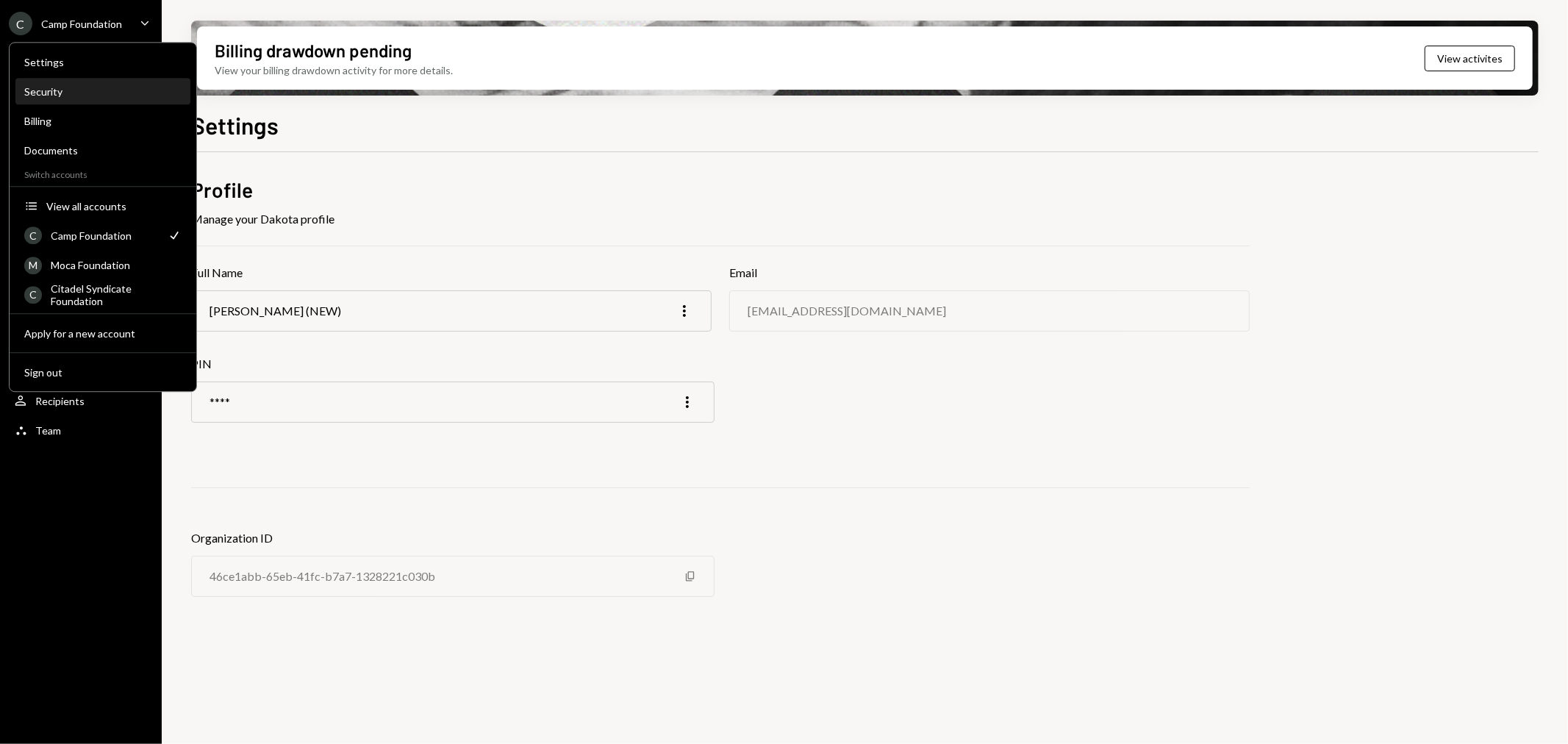
click at [84, 97] on div "Security" at bounding box center [103, 92] width 157 height 25
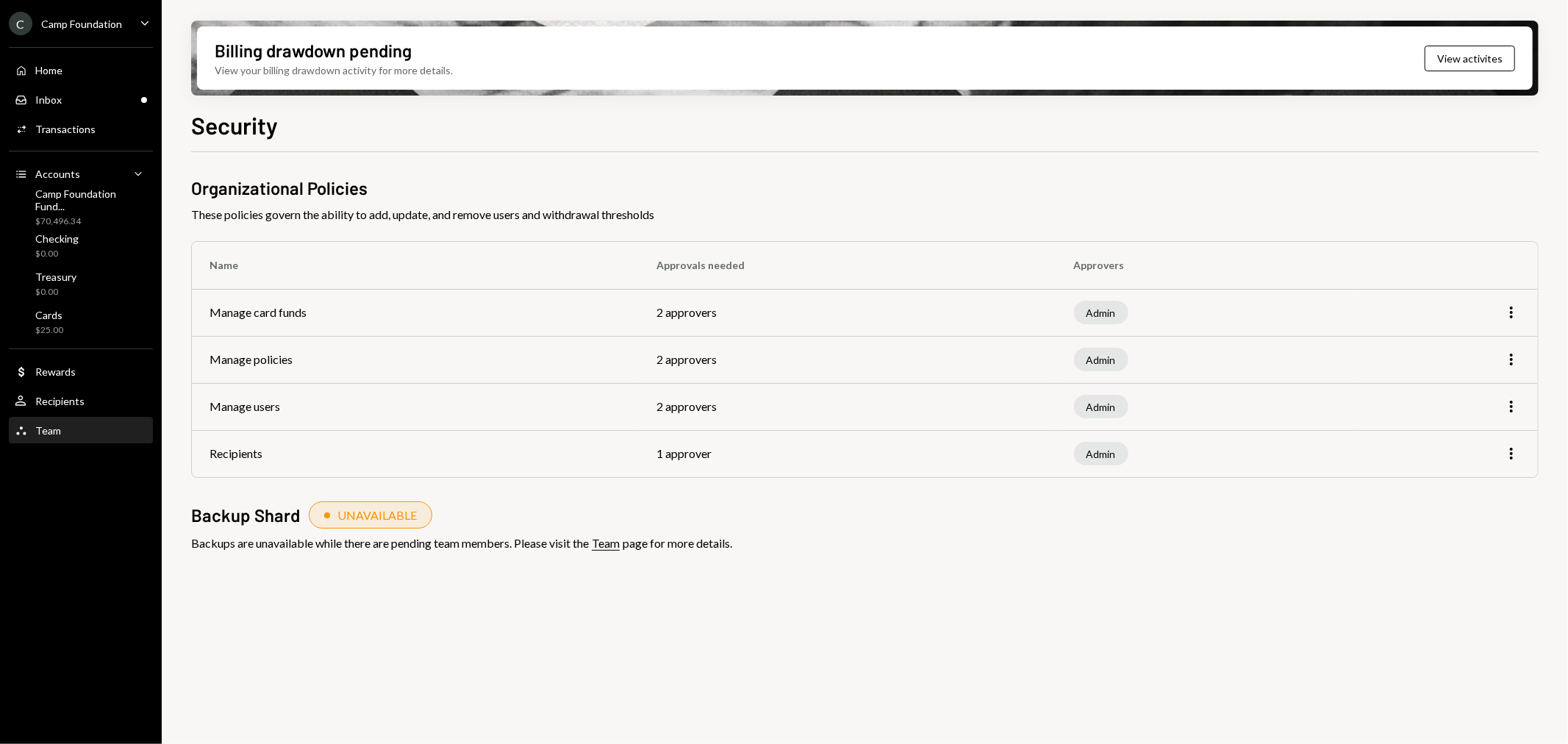
click at [64, 424] on div "Team Team" at bounding box center [81, 431] width 132 height 13
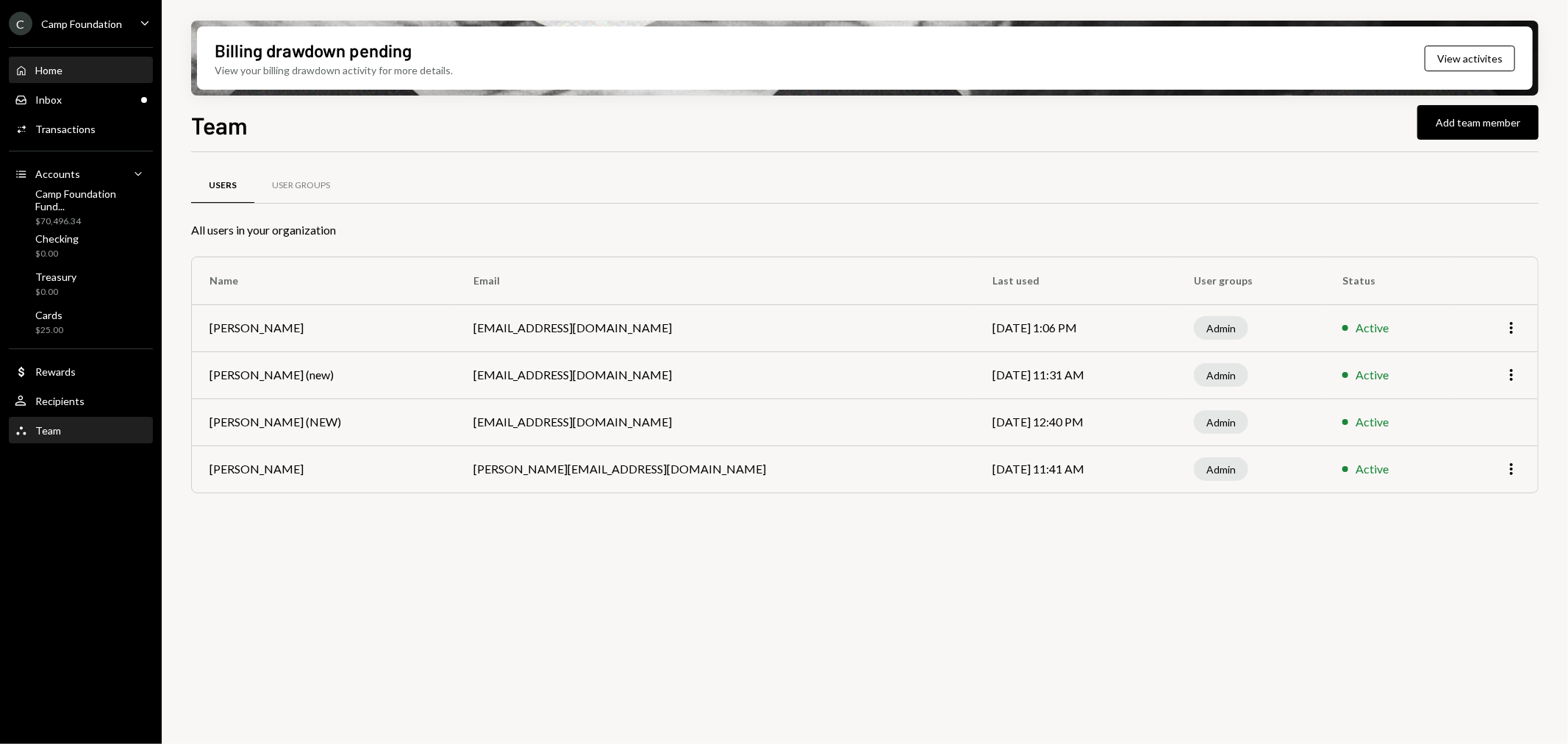
click at [100, 64] on div "Home Home" at bounding box center [81, 70] width 132 height 13
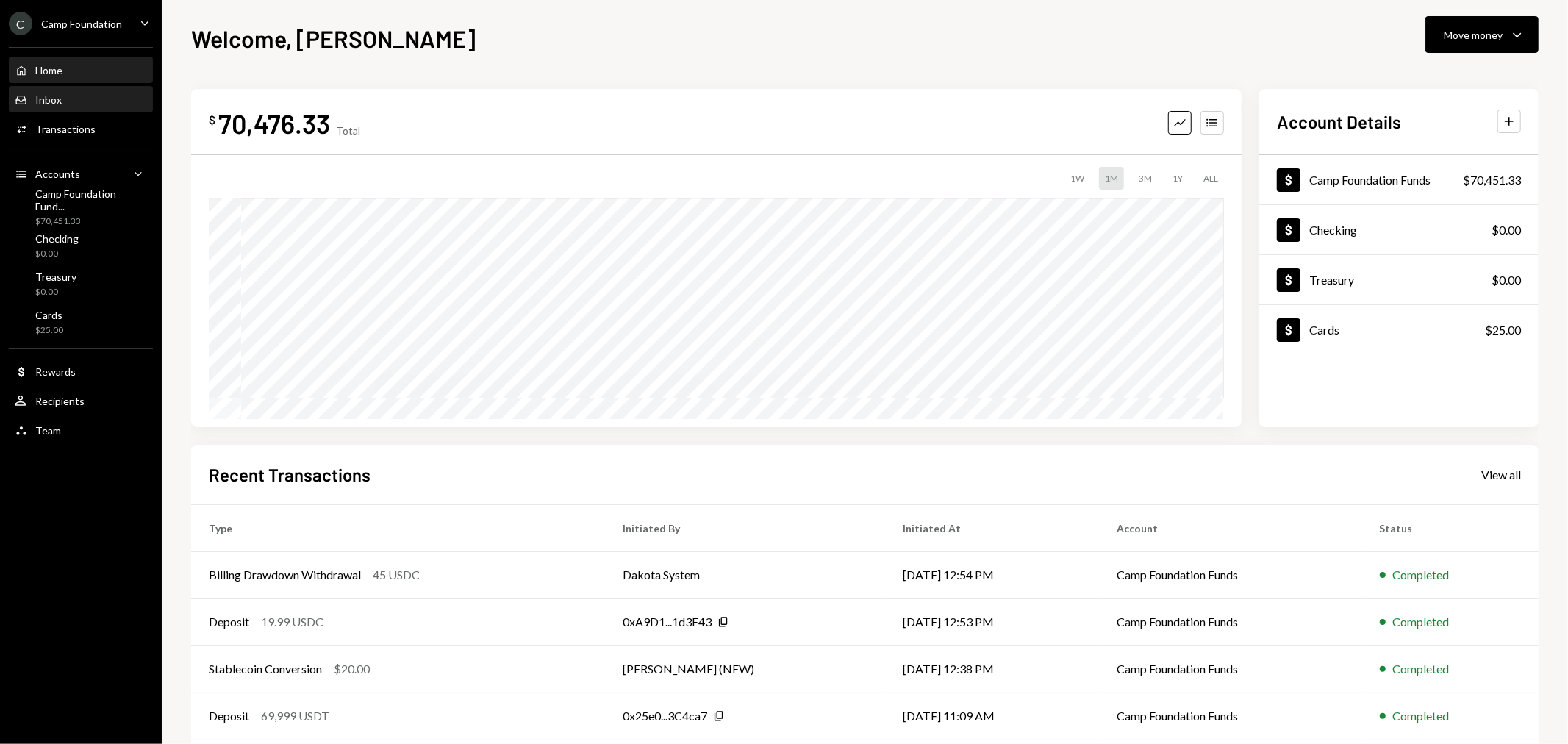
click at [96, 109] on div "Inbox Inbox" at bounding box center [81, 99] width 132 height 25
